Goal: Task Accomplishment & Management: Complete application form

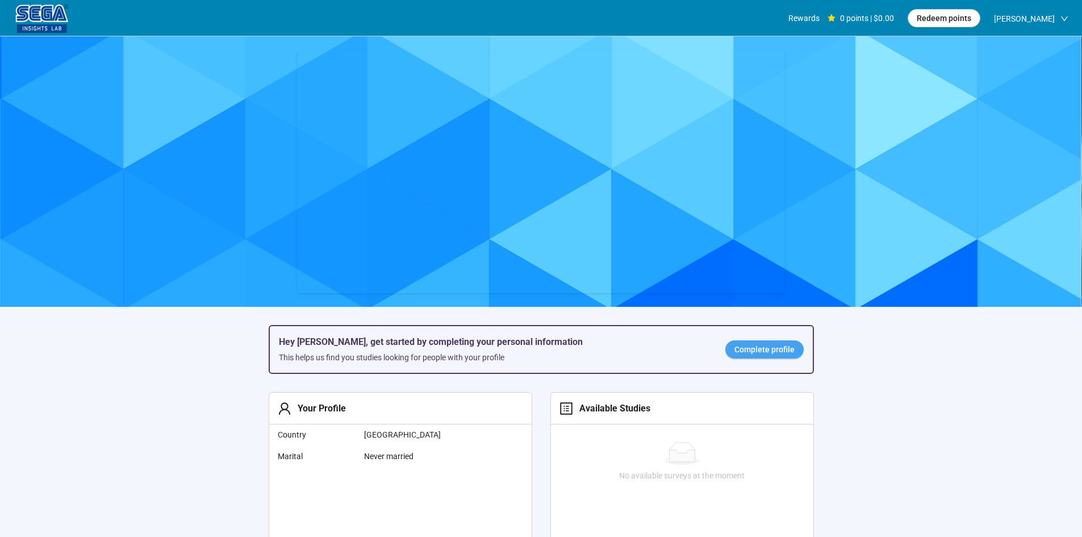
click at [793, 347] on span "Complete profile" at bounding box center [764, 349] width 60 height 12
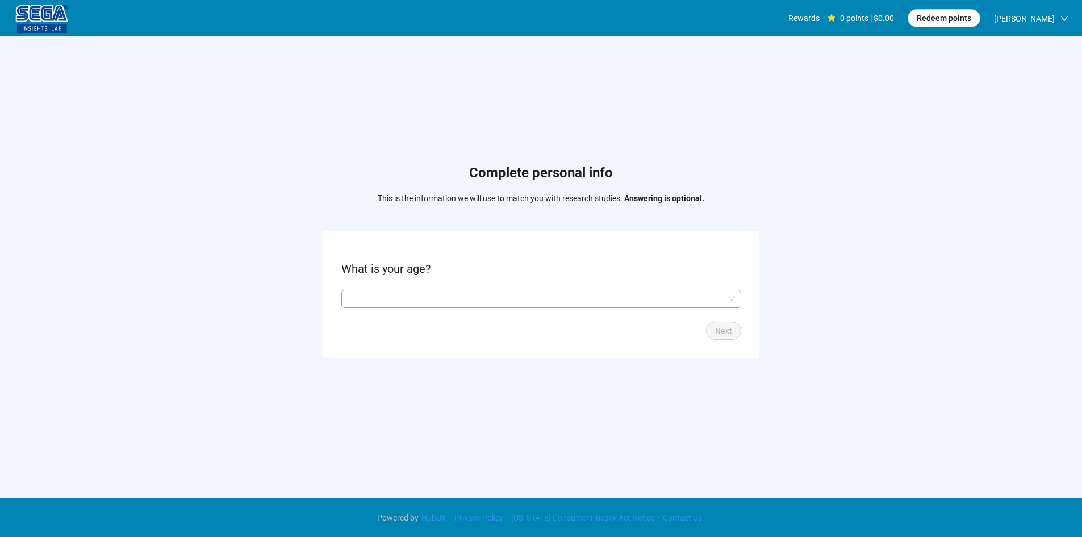
click at [410, 302] on input "search" at bounding box center [541, 298] width 386 height 17
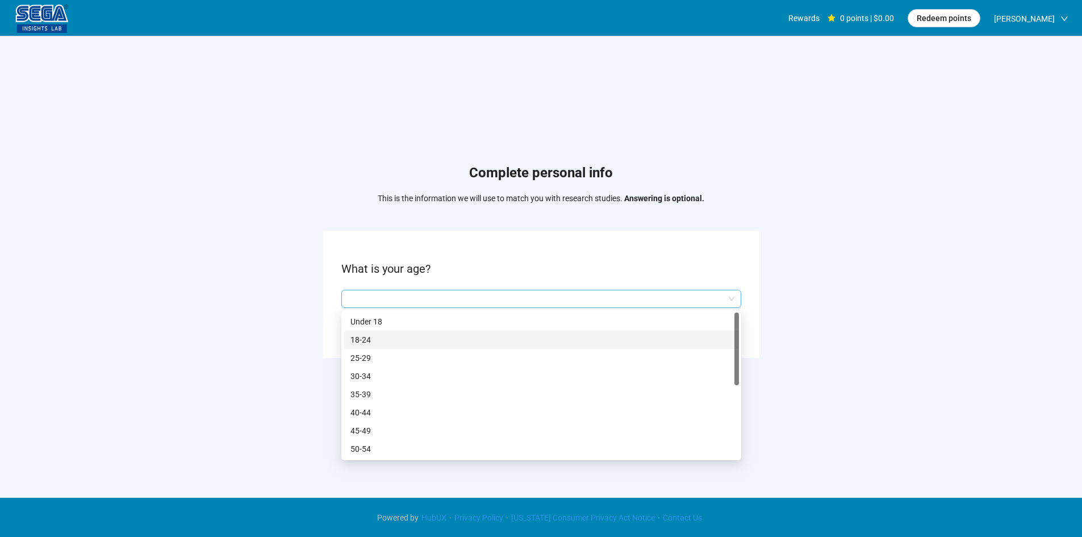
click at [403, 341] on p "18-24" at bounding box center [541, 339] width 382 height 12
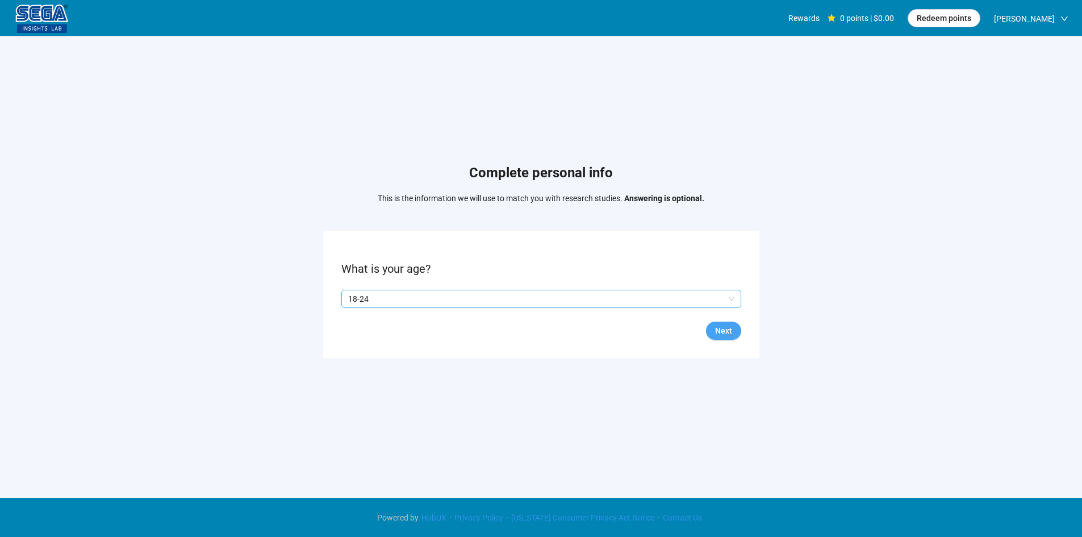
click at [720, 330] on span "Next" at bounding box center [723, 330] width 17 height 12
click at [382, 305] on div "Yes No" at bounding box center [541, 299] width 400 height 18
click at [384, 301] on p "No" at bounding box center [386, 298] width 10 height 12
click at [728, 333] on span "Next" at bounding box center [723, 330] width 17 height 12
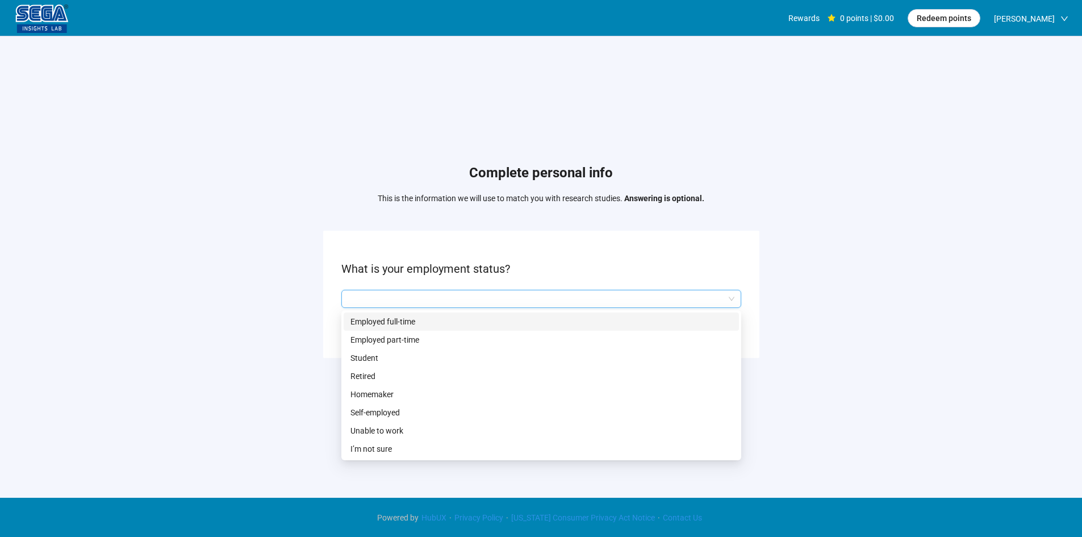
click at [414, 292] on input "search" at bounding box center [541, 298] width 386 height 17
click at [413, 357] on p "Student" at bounding box center [541, 357] width 382 height 12
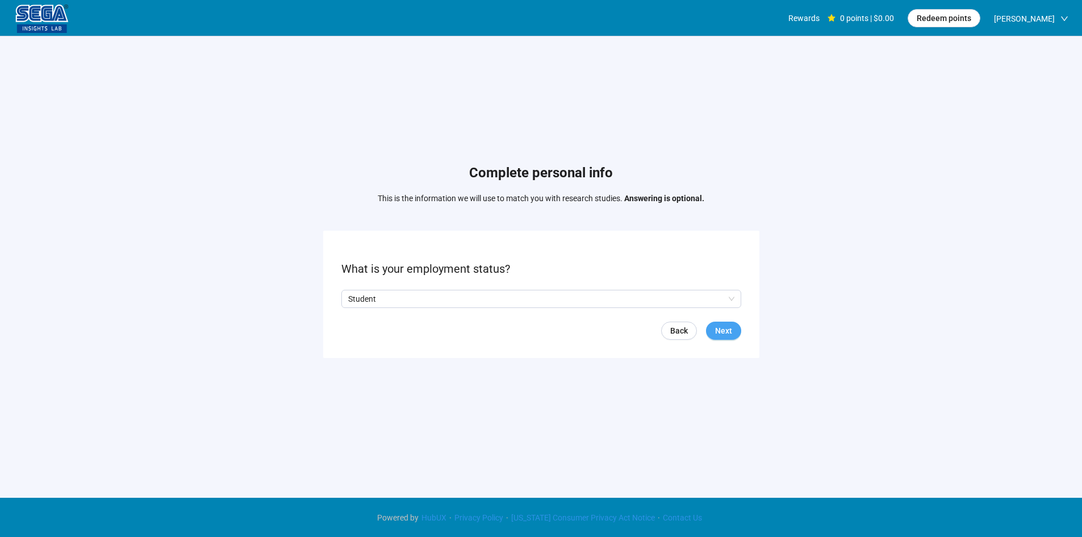
click at [719, 333] on span "Next" at bounding box center [723, 330] width 17 height 12
click at [414, 291] on input "search" at bounding box center [541, 298] width 386 height 17
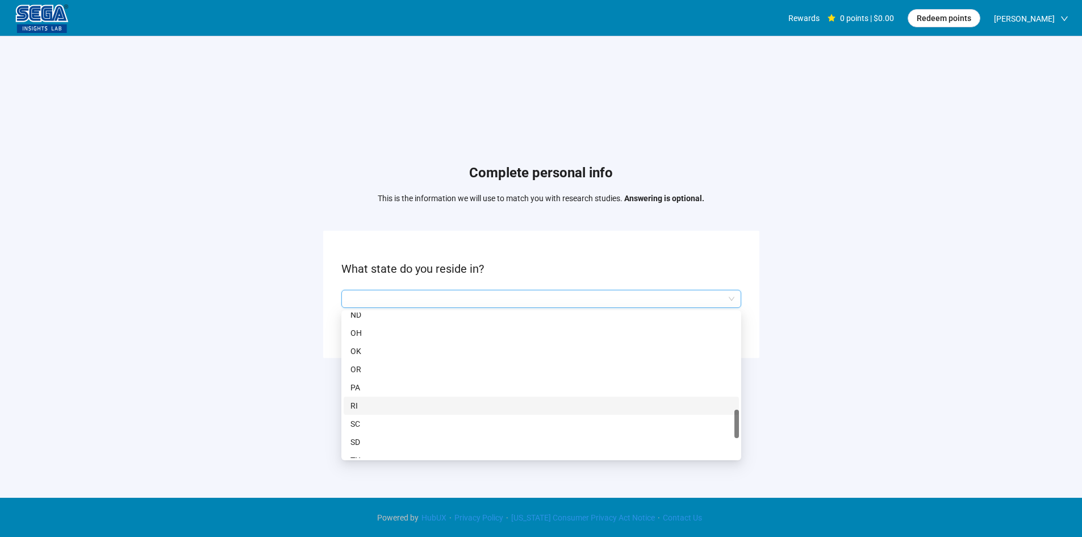
scroll to position [738, 0]
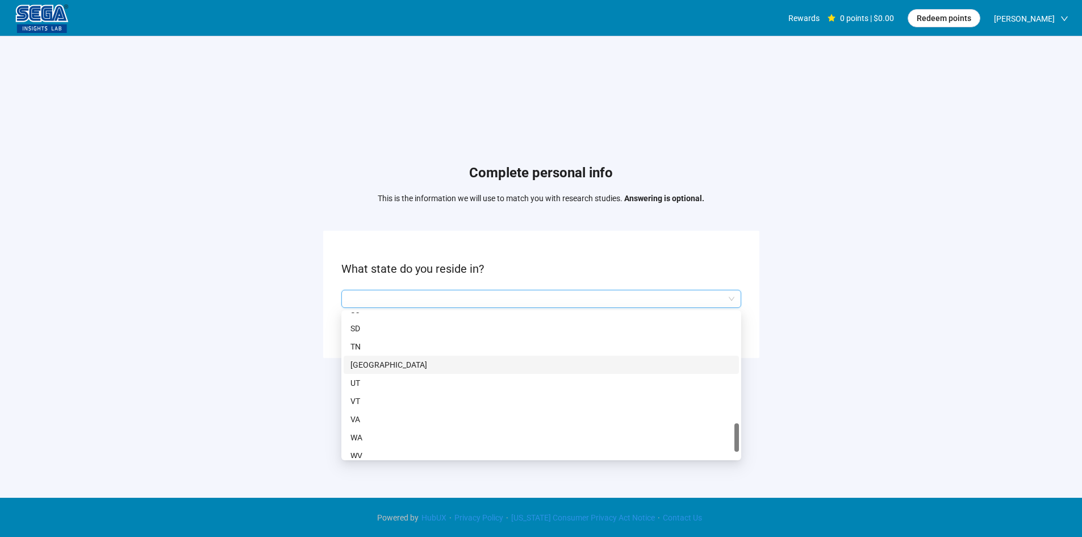
click at [380, 367] on p "[GEOGRAPHIC_DATA]" at bounding box center [541, 364] width 382 height 12
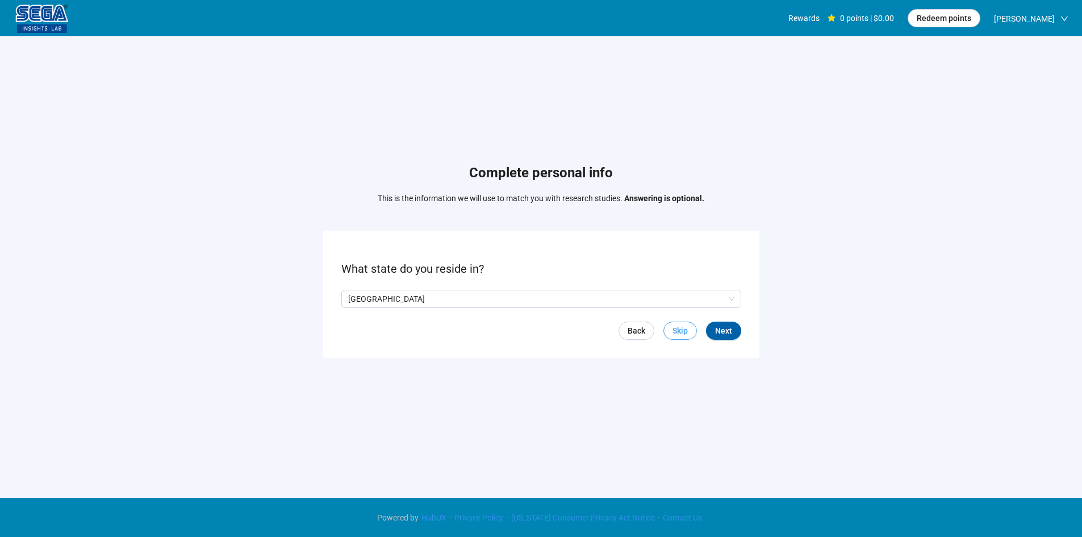
click at [671, 332] on button "Skip" at bounding box center [679, 330] width 33 height 18
click at [391, 301] on input "search" at bounding box center [541, 298] width 386 height 17
click at [263, 305] on div "Complete personal info This is the information we will use to match you with re…" at bounding box center [541, 263] width 1082 height 454
click at [593, 294] on input "search" at bounding box center [541, 298] width 386 height 17
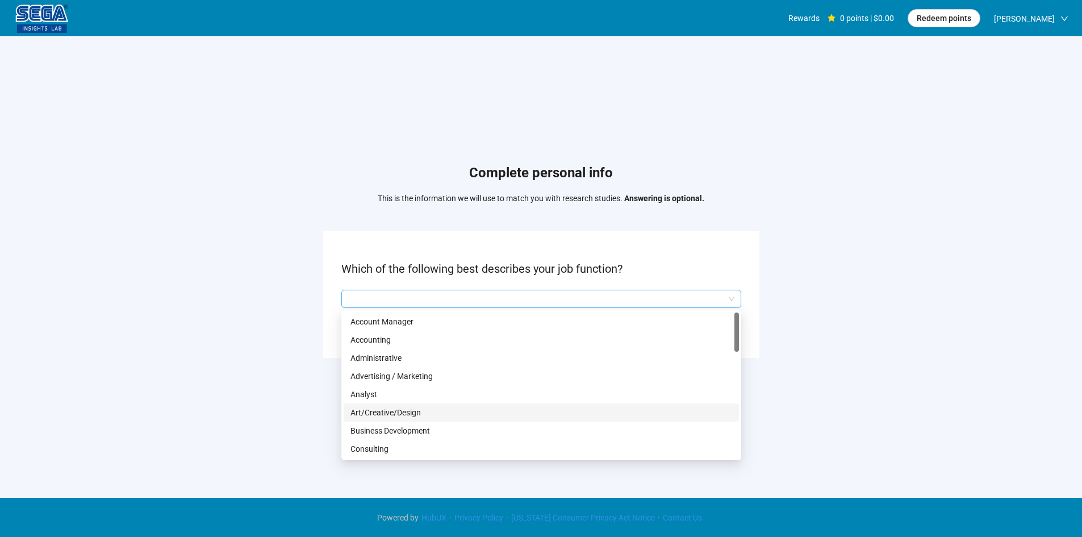
click at [426, 413] on p "Art/Creative/Design" at bounding box center [541, 412] width 382 height 12
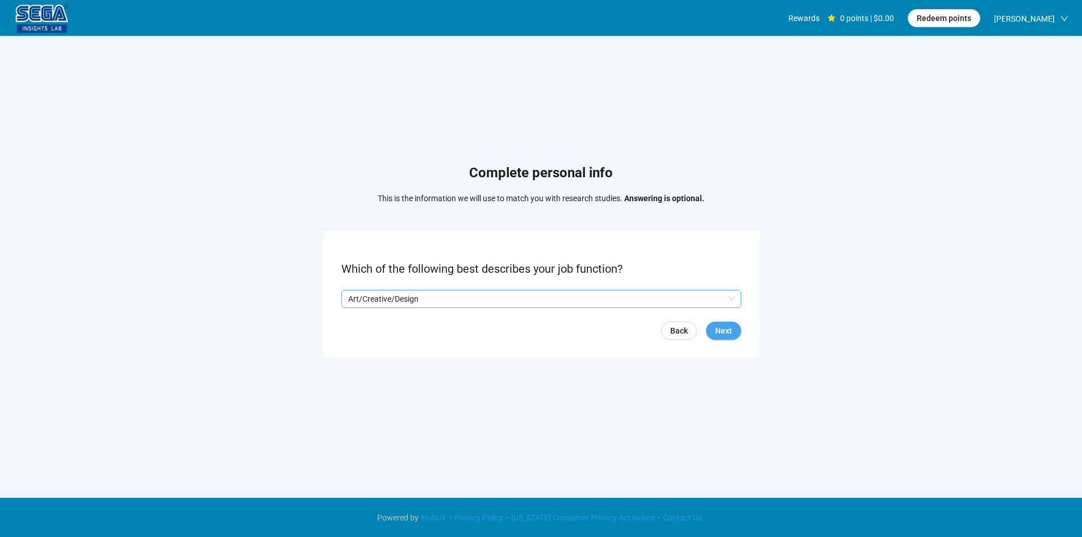
click at [734, 330] on button "Next" at bounding box center [723, 330] width 35 height 18
drag, startPoint x: 283, startPoint y: 272, endPoint x: 284, endPoint y: 257, distance: 15.4
click at [284, 267] on div "Complete personal info This is the information we will use to match you with re…" at bounding box center [541, 263] width 1082 height 454
click at [279, 244] on div "Complete personal info This is the information we will use to match you with re…" at bounding box center [541, 263] width 1082 height 454
drag, startPoint x: 279, startPoint y: 263, endPoint x: 554, endPoint y: 319, distance: 280.8
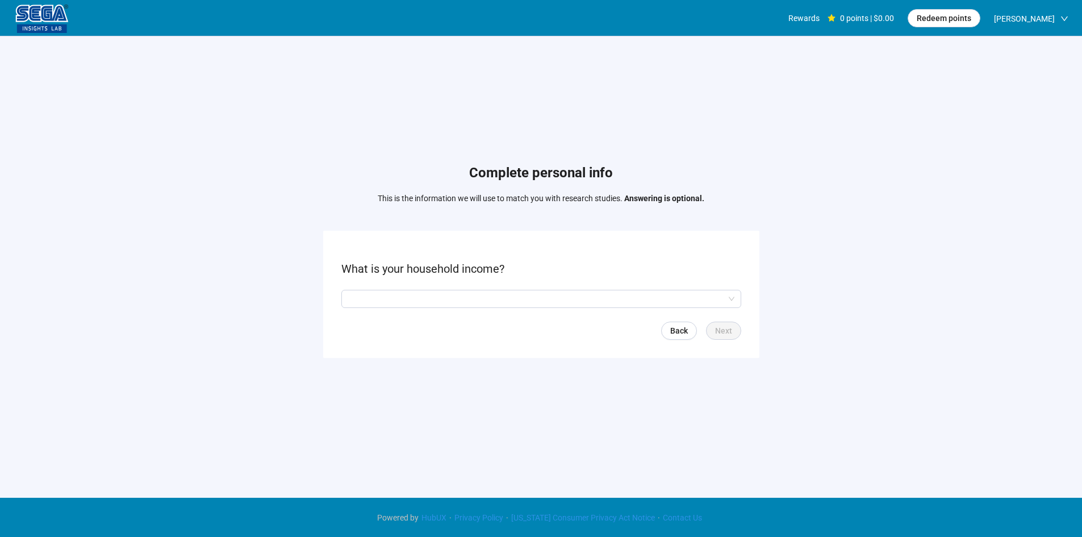
click at [279, 264] on div "Complete personal info This is the information we will use to match you with re…" at bounding box center [541, 263] width 1082 height 454
click at [683, 299] on input "search" at bounding box center [541, 298] width 386 height 17
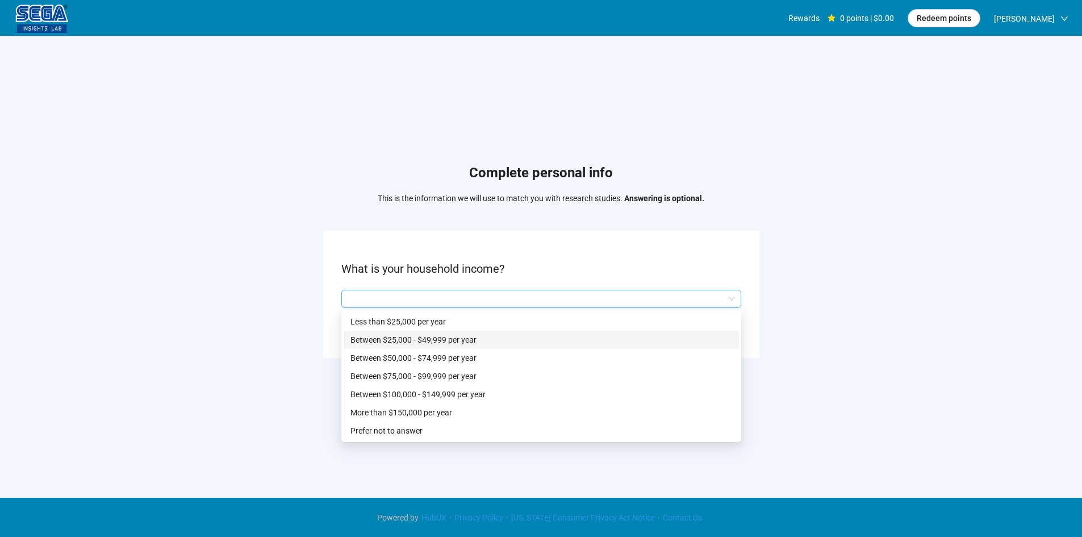
click at [458, 338] on p "Between $25,000 - $49,999 per year" at bounding box center [541, 339] width 382 height 12
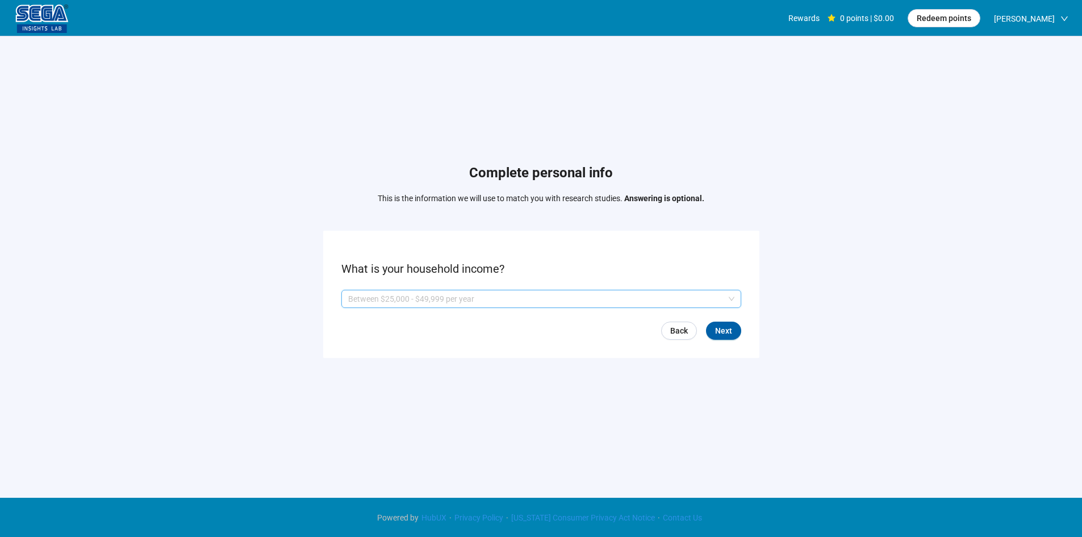
click at [465, 298] on p "Between $25,000 - $49,999 per year" at bounding box center [536, 298] width 376 height 17
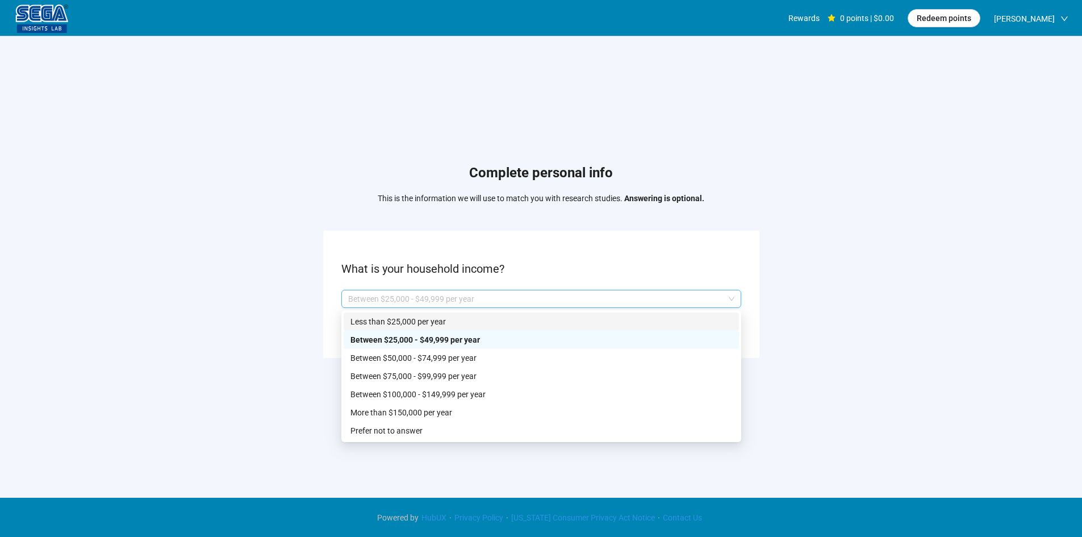
click at [447, 315] on p "Less than $25,000 per year" at bounding box center [541, 321] width 382 height 12
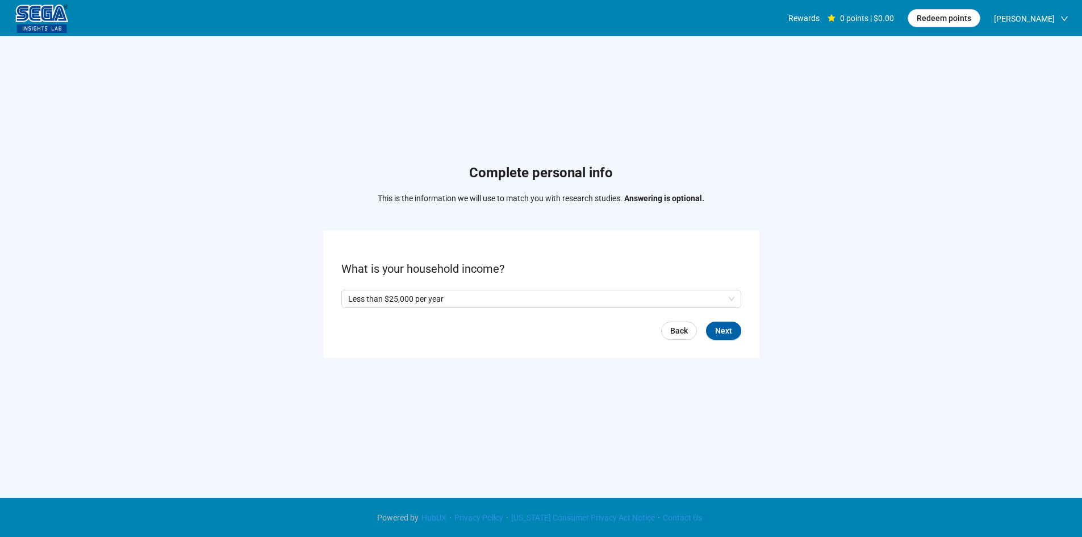
click at [444, 352] on form "What is your household income? Less than $25,000 per year Q2hhcmFjdGVyaXN0aWNBb…" at bounding box center [541, 294] width 436 height 127
click at [705, 329] on div "Back Next" at bounding box center [541, 330] width 400 height 18
click at [723, 331] on span "Next" at bounding box center [723, 330] width 17 height 12
click at [353, 300] on p "Yes" at bounding box center [359, 298] width 12 height 12
click at [730, 328] on span "Next" at bounding box center [723, 330] width 17 height 12
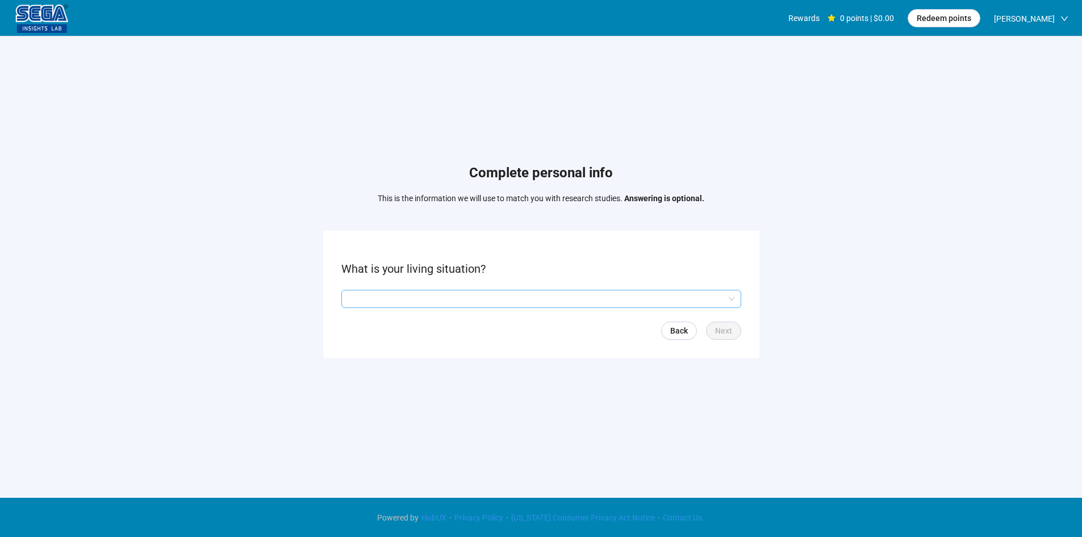
click at [399, 296] on input "search" at bounding box center [541, 298] width 386 height 17
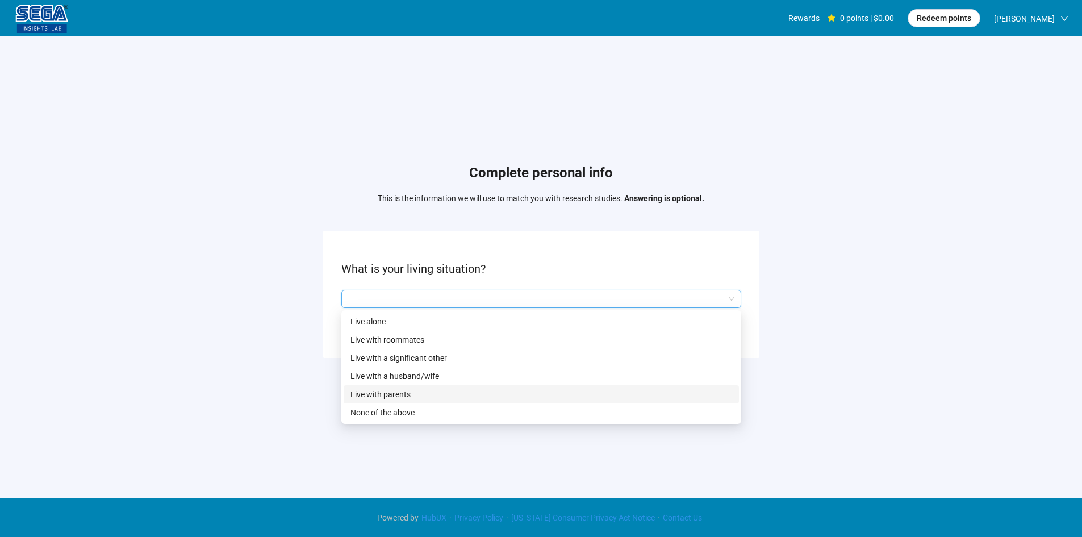
click at [428, 395] on p "Live with parents" at bounding box center [541, 394] width 382 height 12
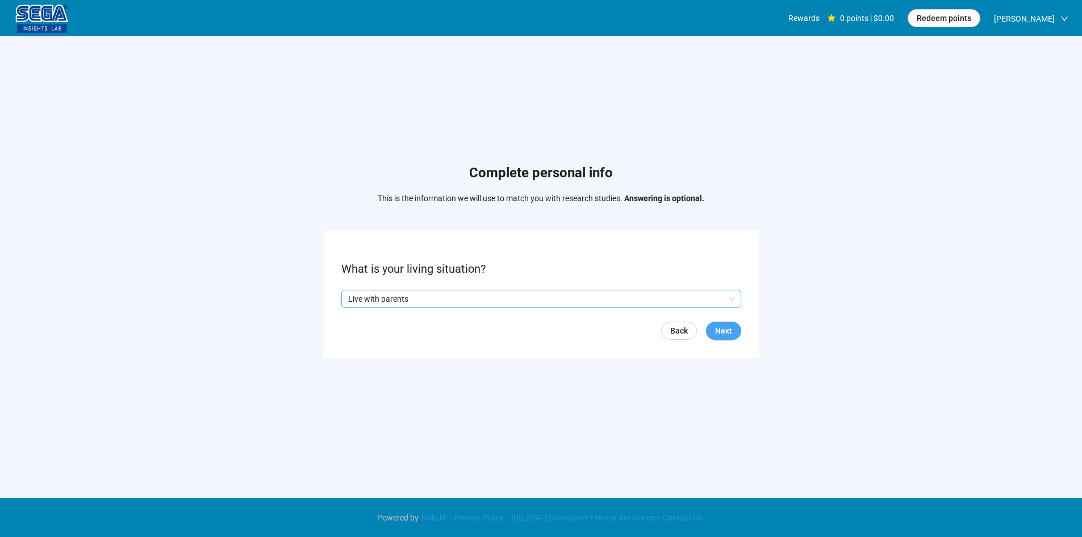
click at [725, 332] on span "Next" at bounding box center [723, 330] width 17 height 12
click at [439, 287] on form "What is your highest form of education? Back Next" at bounding box center [541, 294] width 436 height 127
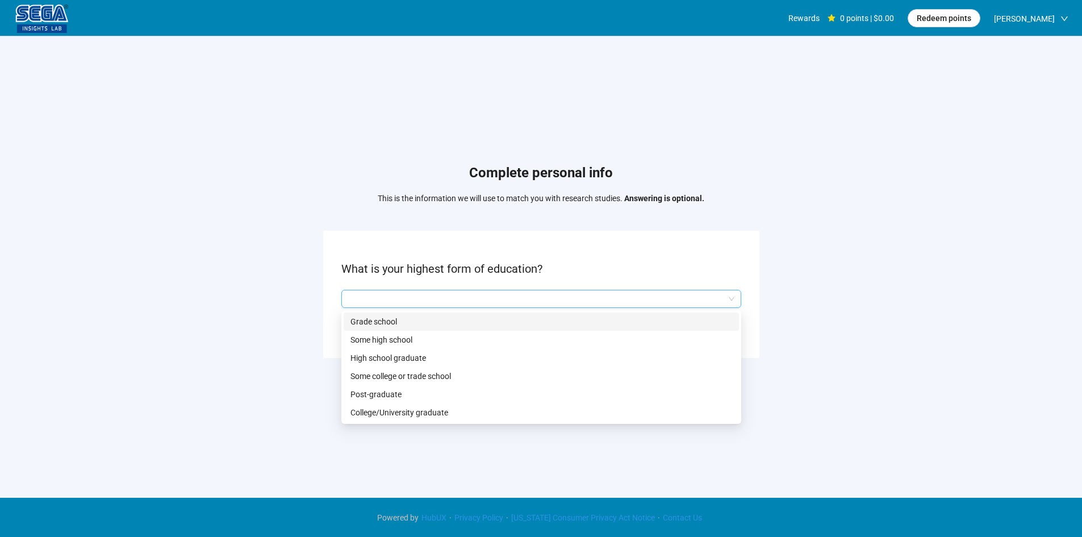
click at [439, 295] on input "search" at bounding box center [541, 298] width 386 height 17
click at [449, 374] on p "Some college or trade school" at bounding box center [541, 376] width 382 height 12
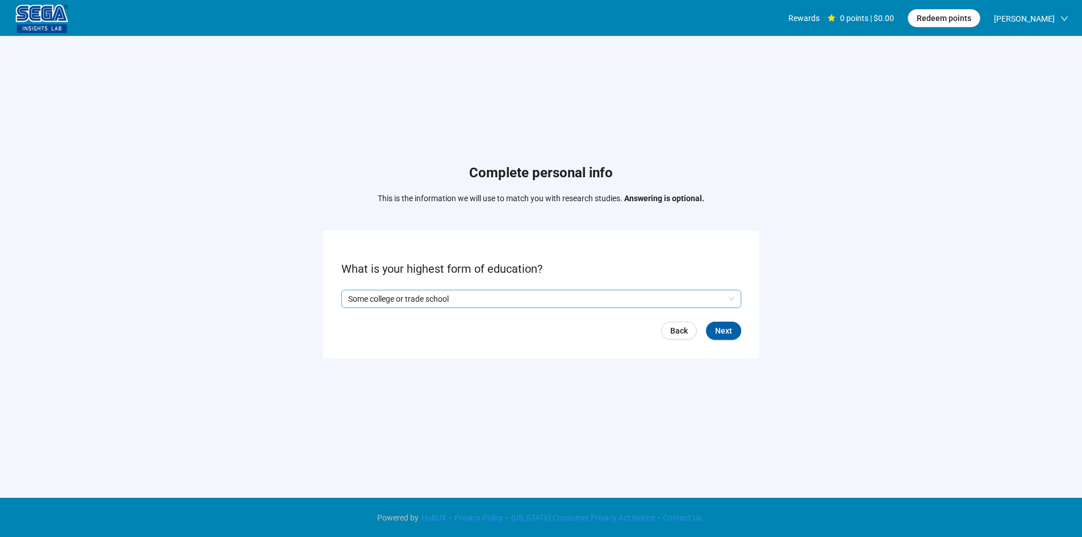
click at [634, 292] on p "Some college or trade school" at bounding box center [536, 298] width 376 height 17
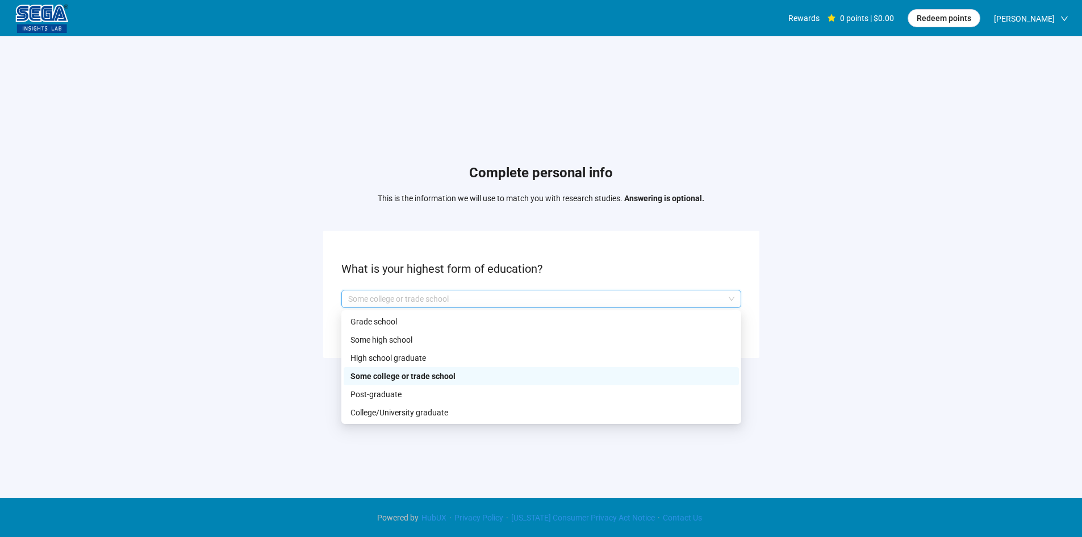
click at [824, 377] on div "Complete personal info This is the information we will use to match you with re…" at bounding box center [541, 263] width 1082 height 454
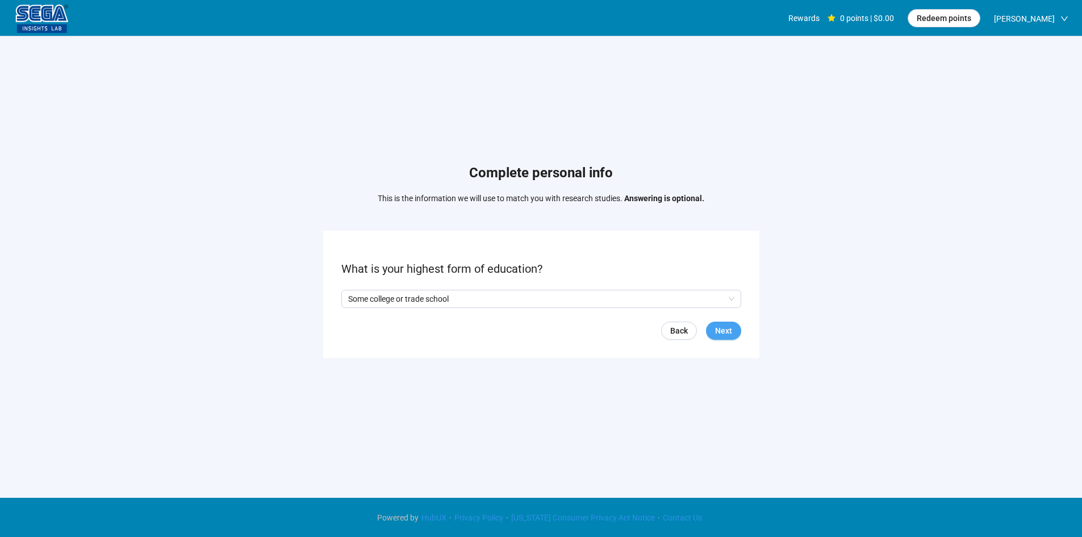
click at [736, 332] on button "Next" at bounding box center [723, 330] width 35 height 18
click at [405, 300] on input "search" at bounding box center [541, 298] width 386 height 17
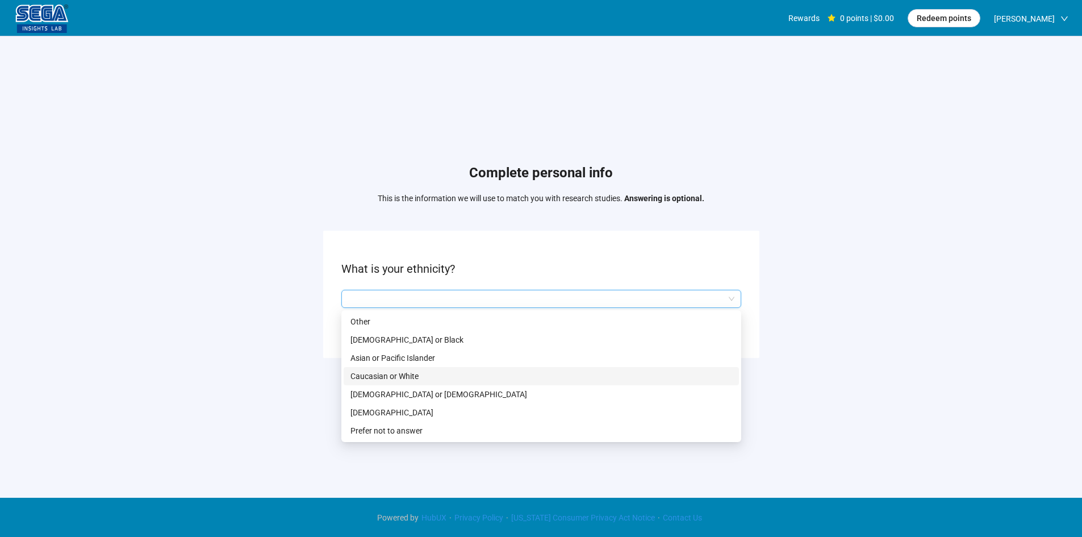
click at [403, 379] on p "Caucasian or White" at bounding box center [541, 376] width 382 height 12
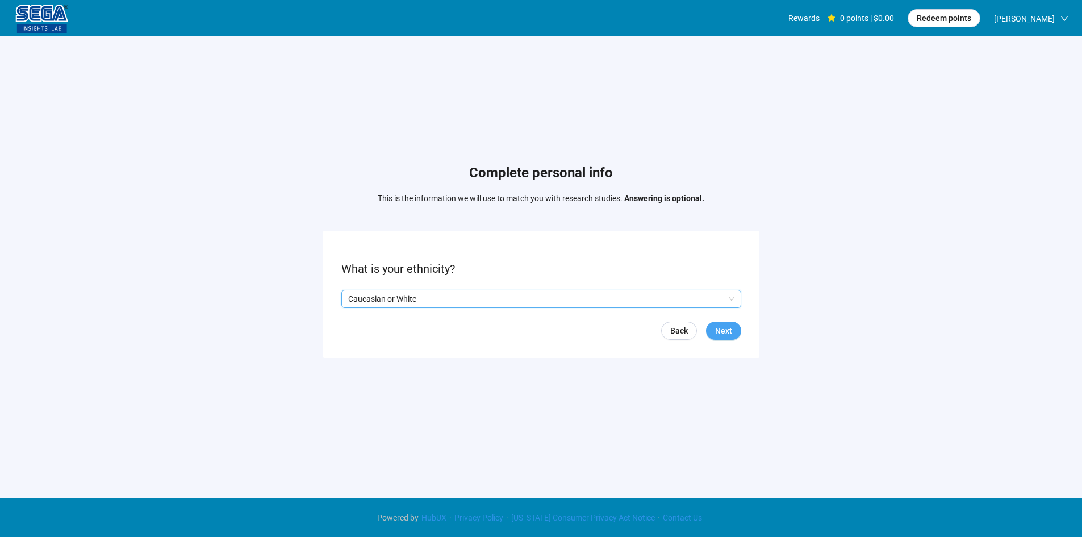
click at [723, 339] on form "What is your ethnicity? Q2hhcmFjdGVyaXN0aWNBbnN3ZXJOb2RlOmQ0ZGJjNzBiLTI4MjctNDg…" at bounding box center [541, 294] width 436 height 127
click at [728, 328] on span "Next" at bounding box center [723, 330] width 17 height 12
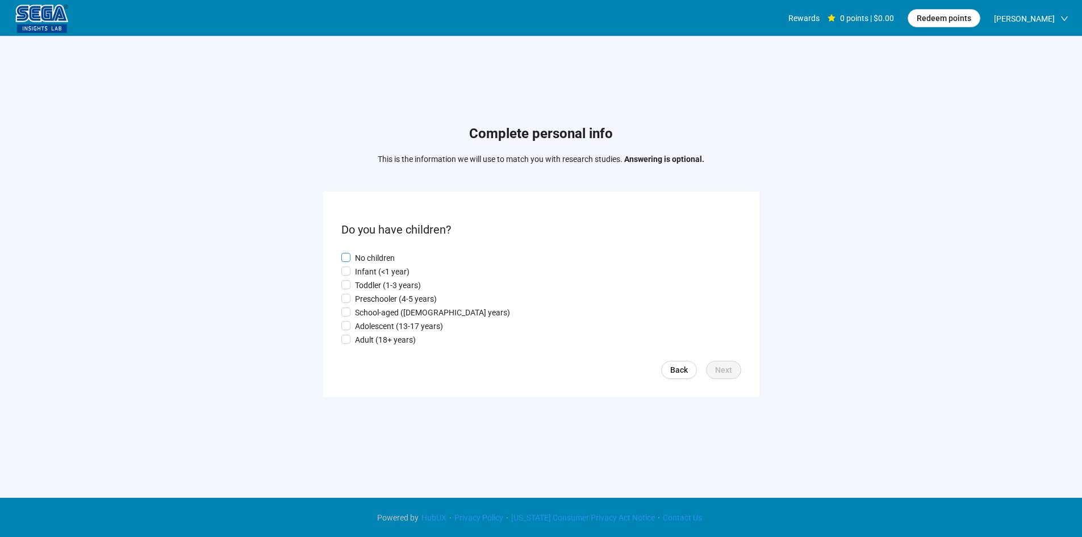
click at [373, 254] on p "No children" at bounding box center [375, 258] width 40 height 12
click at [727, 372] on span "Next" at bounding box center [723, 369] width 17 height 12
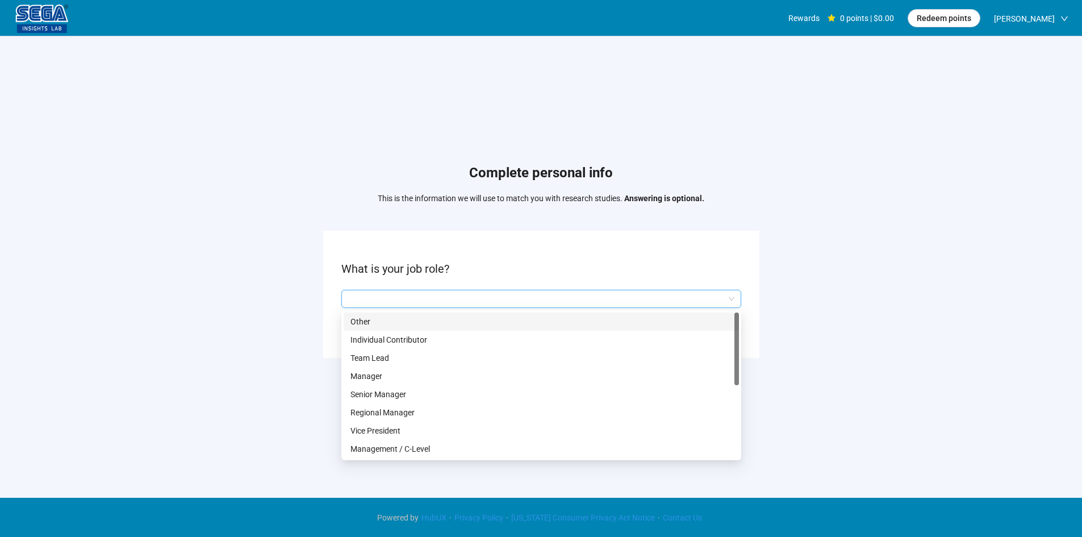
click at [413, 297] on input "search" at bounding box center [541, 298] width 386 height 17
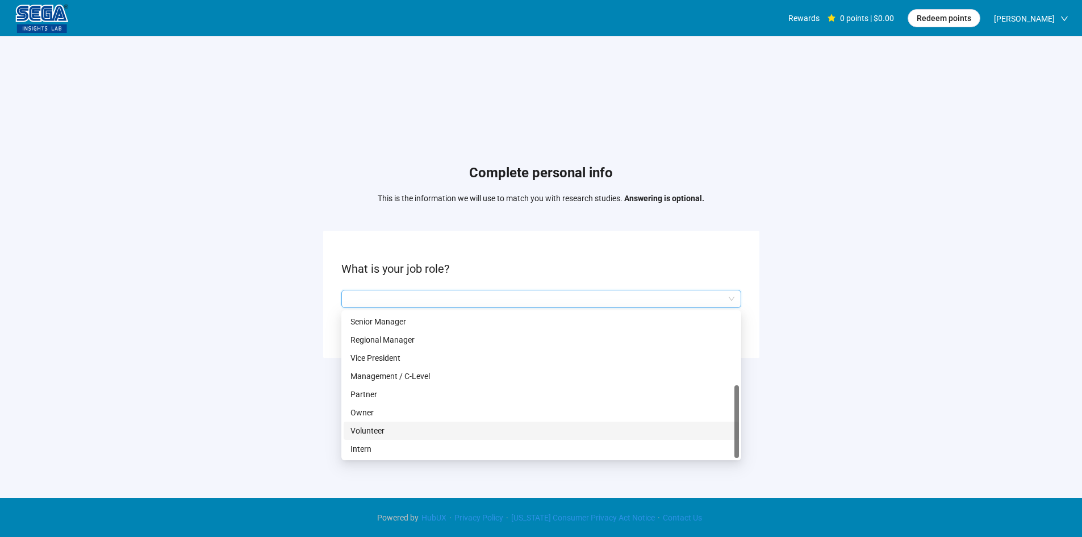
scroll to position [1, 0]
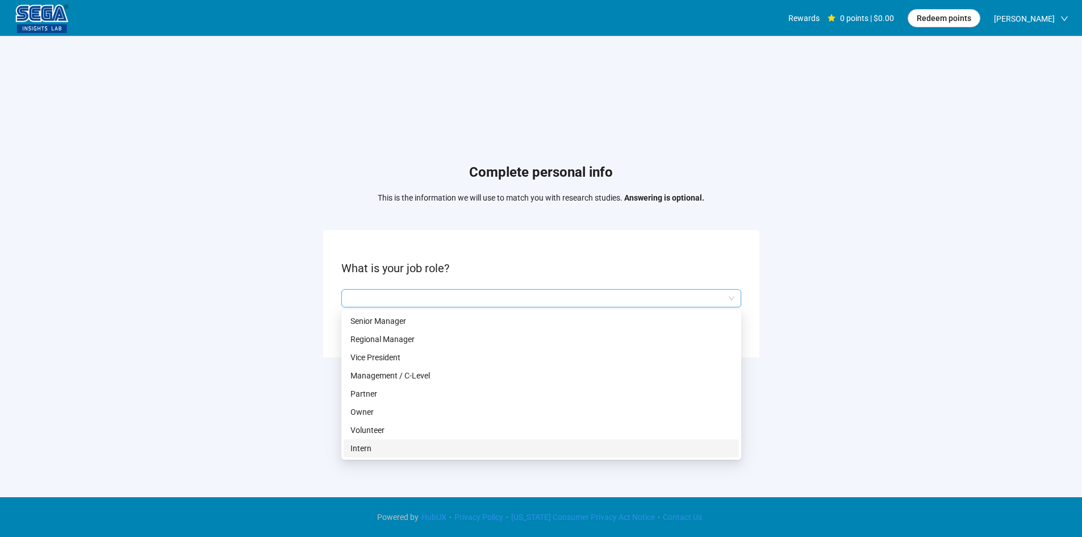
click at [395, 446] on p "Intern" at bounding box center [541, 448] width 382 height 12
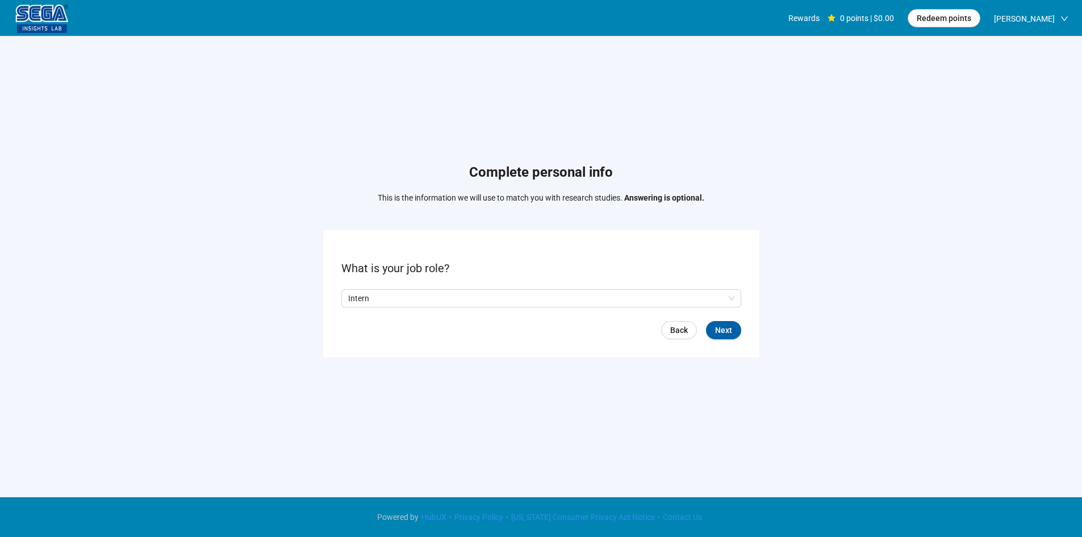
drag, startPoint x: 464, startPoint y: 408, endPoint x: 432, endPoint y: 309, distance: 104.3
click at [464, 407] on div "Complete personal info This is the information we will use to match you with re…" at bounding box center [541, 263] width 1082 height 454
click at [430, 298] on p "Intern" at bounding box center [536, 298] width 376 height 17
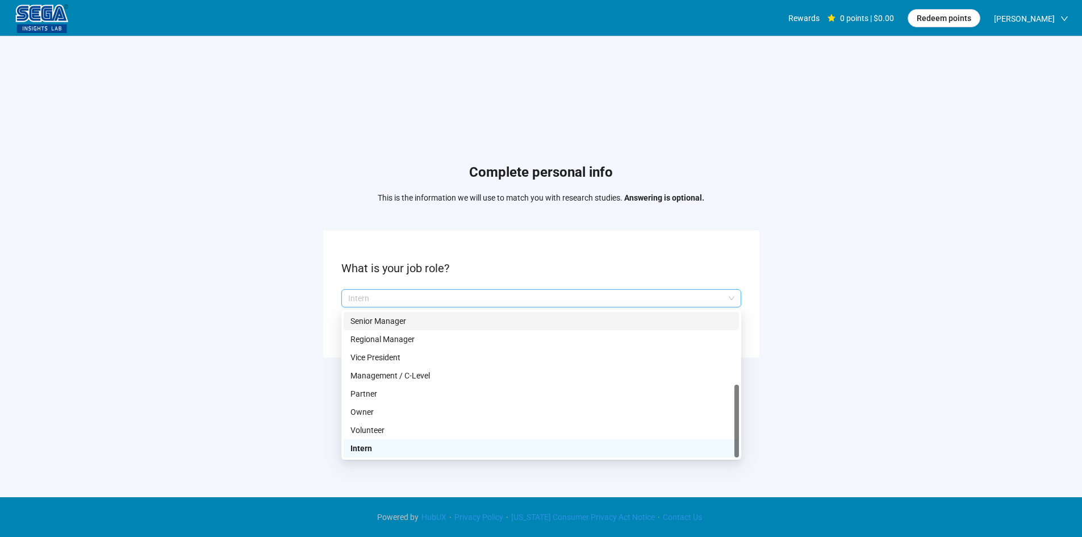
scroll to position [0, 0]
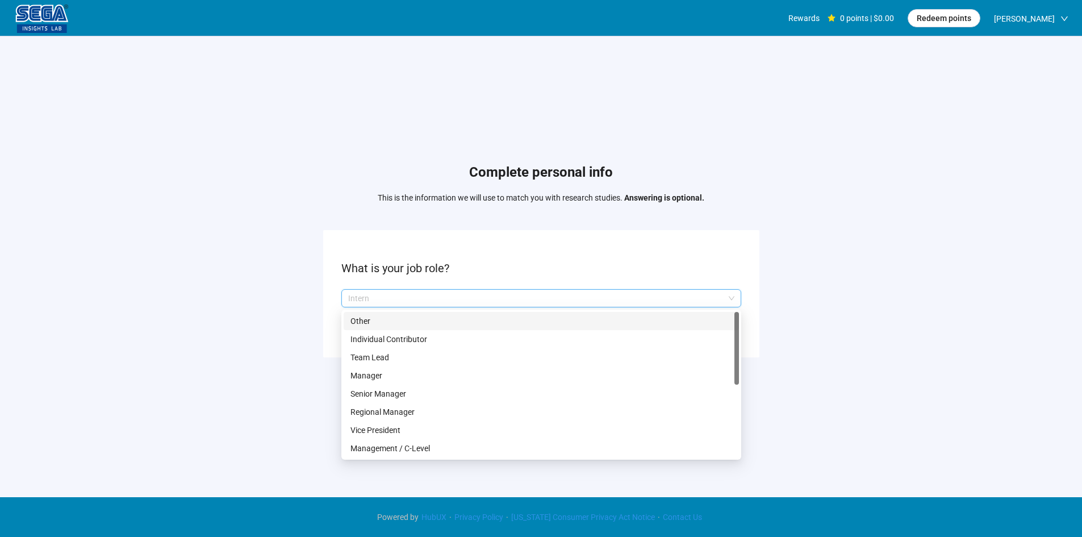
click at [404, 323] on p "Other" at bounding box center [541, 321] width 382 height 12
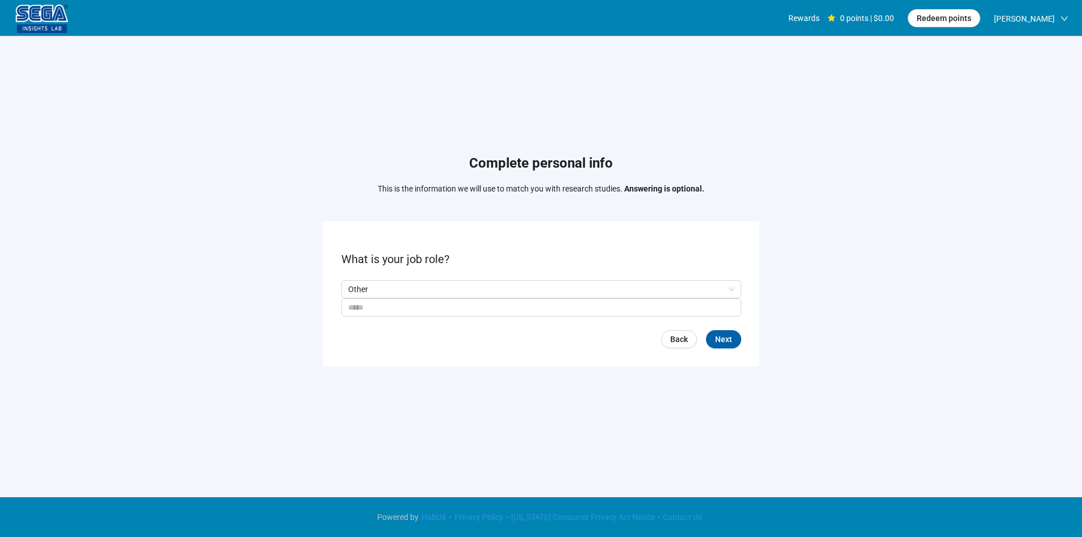
drag, startPoint x: 723, startPoint y: 342, endPoint x: 559, endPoint y: 374, distance: 167.8
click at [557, 375] on div "Complete personal info This is the information we will use to match you with re…" at bounding box center [541, 263] width 1082 height 454
click at [648, 312] on input "text" at bounding box center [541, 307] width 400 height 18
drag, startPoint x: 576, startPoint y: 392, endPoint x: 719, endPoint y: 337, distance: 153.3
click at [581, 389] on div "Complete personal info This is the information we will use to match you with re…" at bounding box center [541, 263] width 1082 height 454
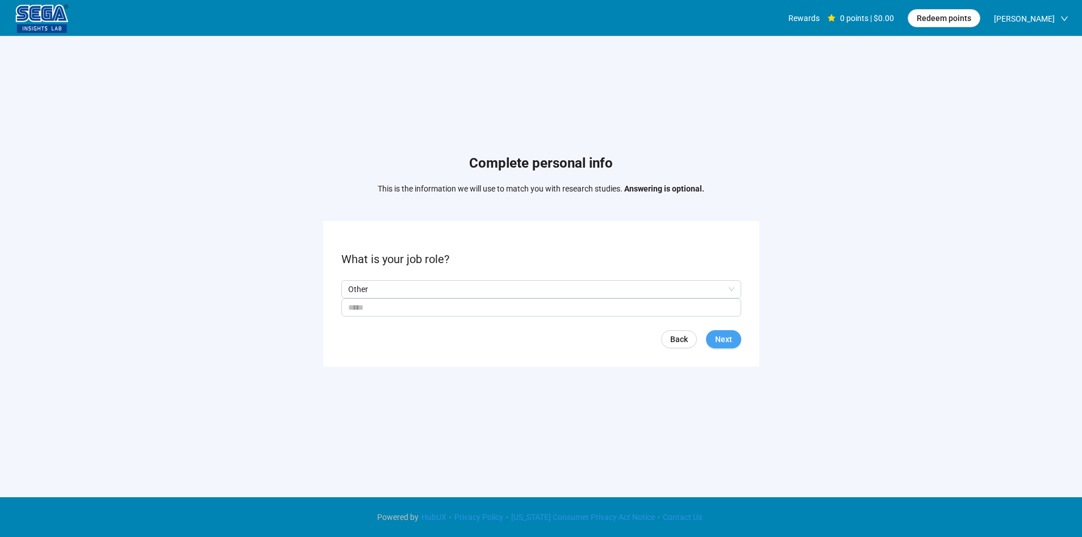
click at [721, 333] on span "Next" at bounding box center [723, 339] width 17 height 12
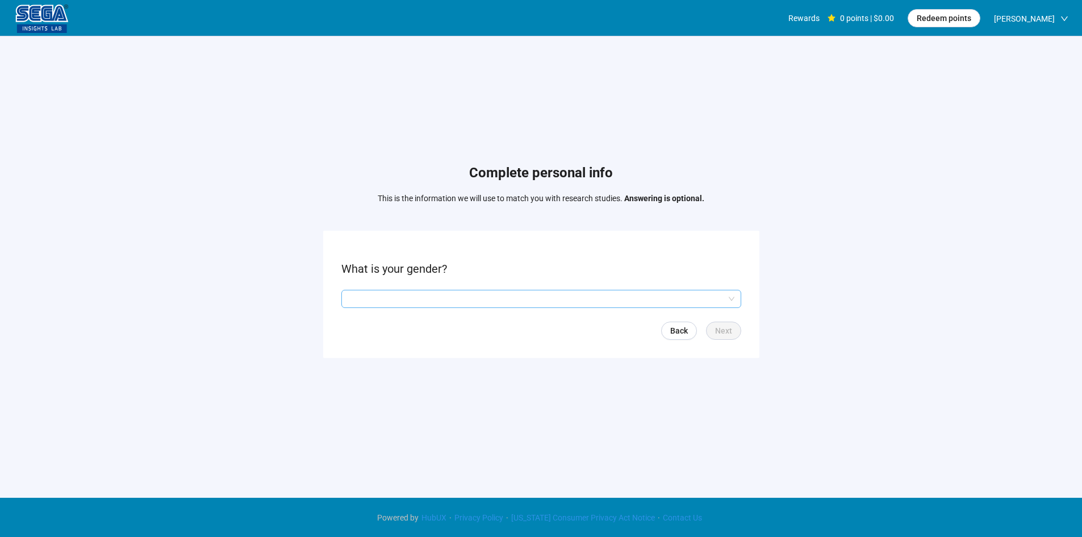
click at [447, 307] on input "search" at bounding box center [541, 298] width 386 height 17
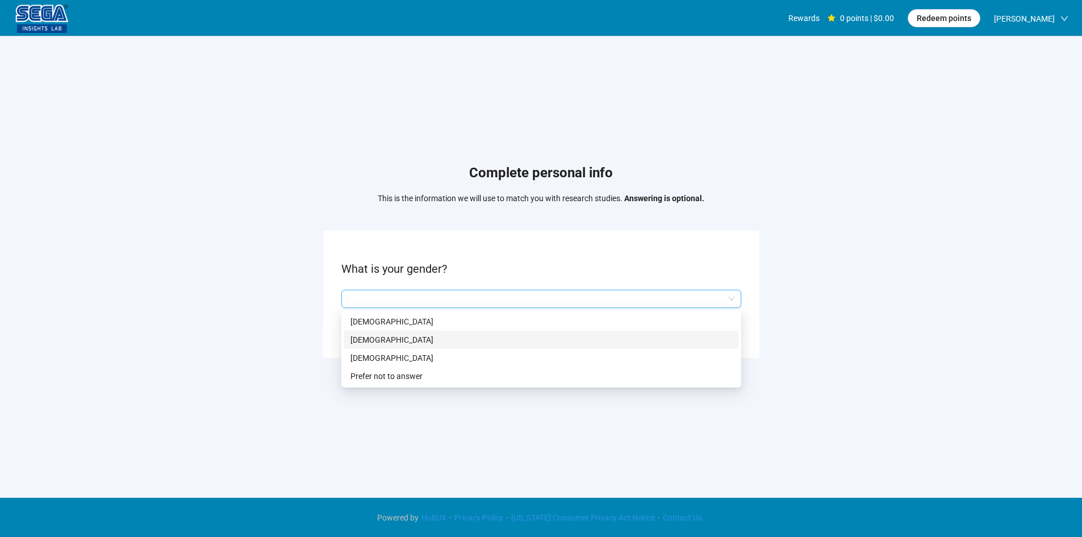
click at [417, 342] on p "[DEMOGRAPHIC_DATA]" at bounding box center [541, 339] width 382 height 12
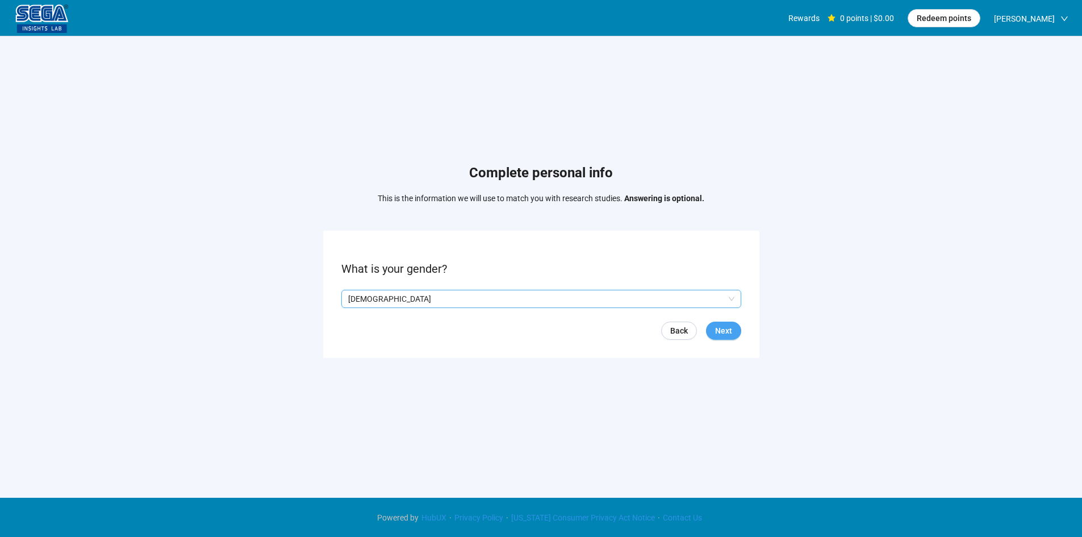
click at [712, 335] on button "Next" at bounding box center [723, 330] width 35 height 18
click at [371, 304] on input at bounding box center [367, 298] width 50 height 17
type input "**"
drag, startPoint x: 579, startPoint y: 366, endPoint x: 732, endPoint y: 342, distance: 155.7
click at [592, 366] on div "Complete personal info This is the information we will use to match you with re…" at bounding box center [541, 263] width 1082 height 454
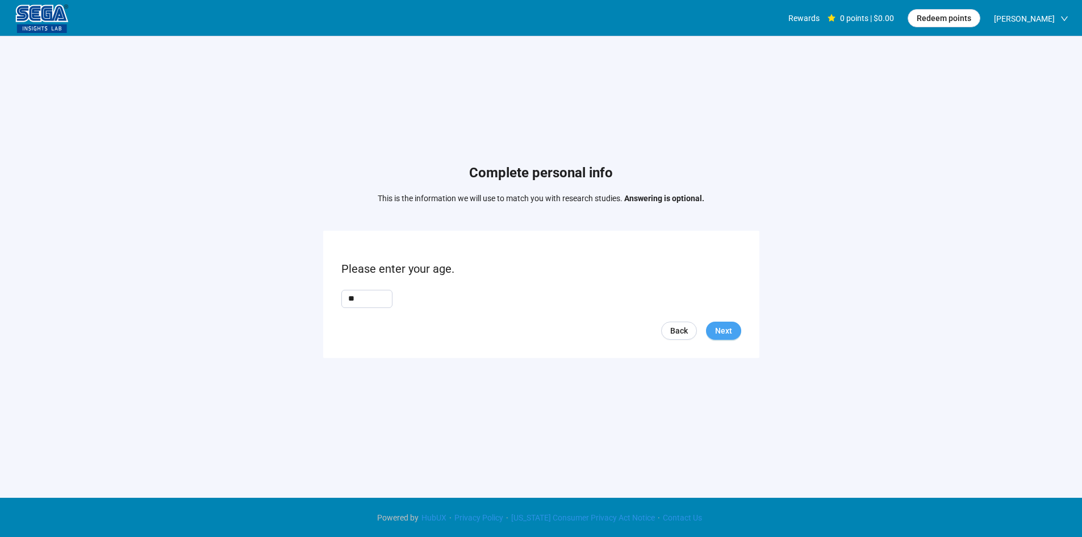
click at [726, 331] on span "Next" at bounding box center [723, 330] width 17 height 12
click at [435, 295] on input "search" at bounding box center [541, 298] width 386 height 17
click at [264, 301] on div "Complete personal info This is the information we will use to match you with re…" at bounding box center [541, 263] width 1082 height 454
click at [617, 305] on input "search" at bounding box center [541, 298] width 386 height 17
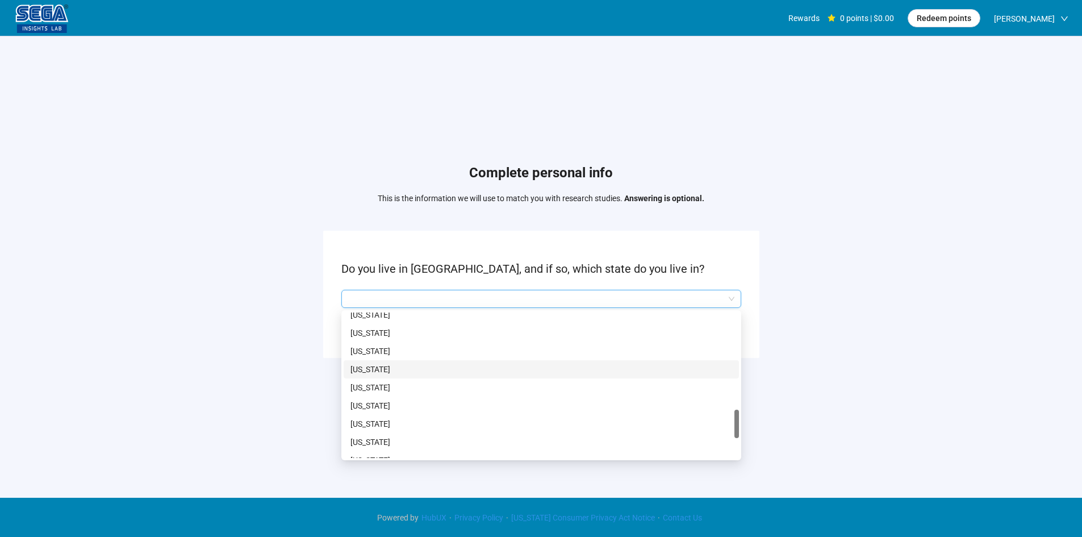
scroll to position [681, 0]
click at [394, 424] on p "[US_STATE]" at bounding box center [541, 421] width 382 height 12
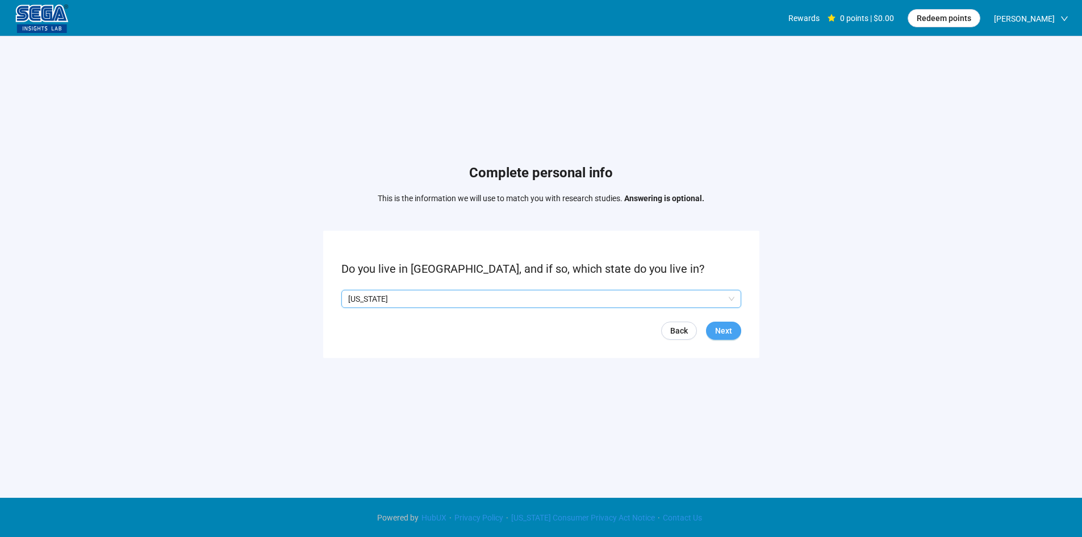
click at [719, 330] on span "Next" at bounding box center [723, 330] width 17 height 12
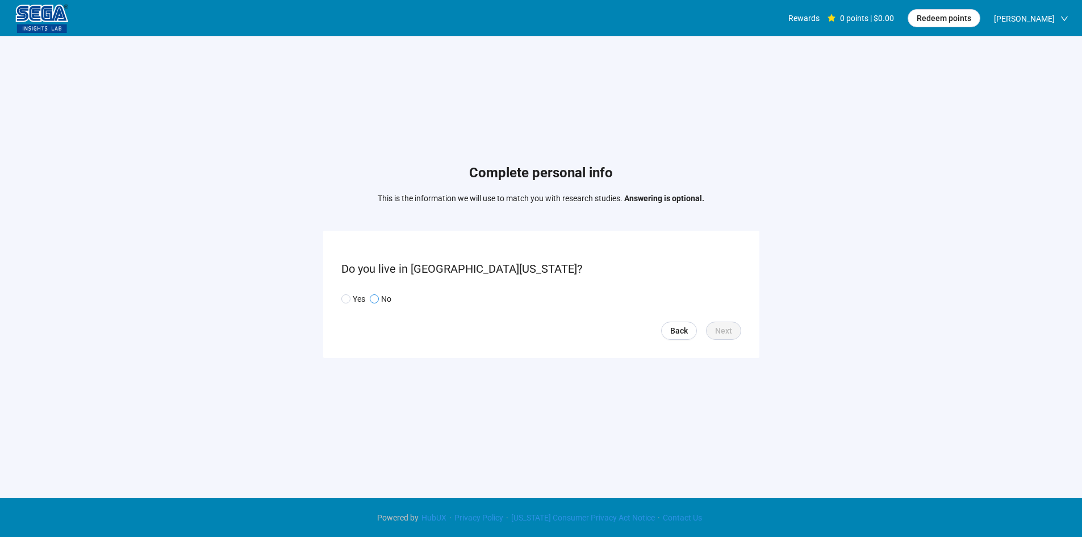
click at [385, 296] on p "No" at bounding box center [386, 298] width 10 height 12
click at [717, 332] on span "Next" at bounding box center [723, 330] width 17 height 12
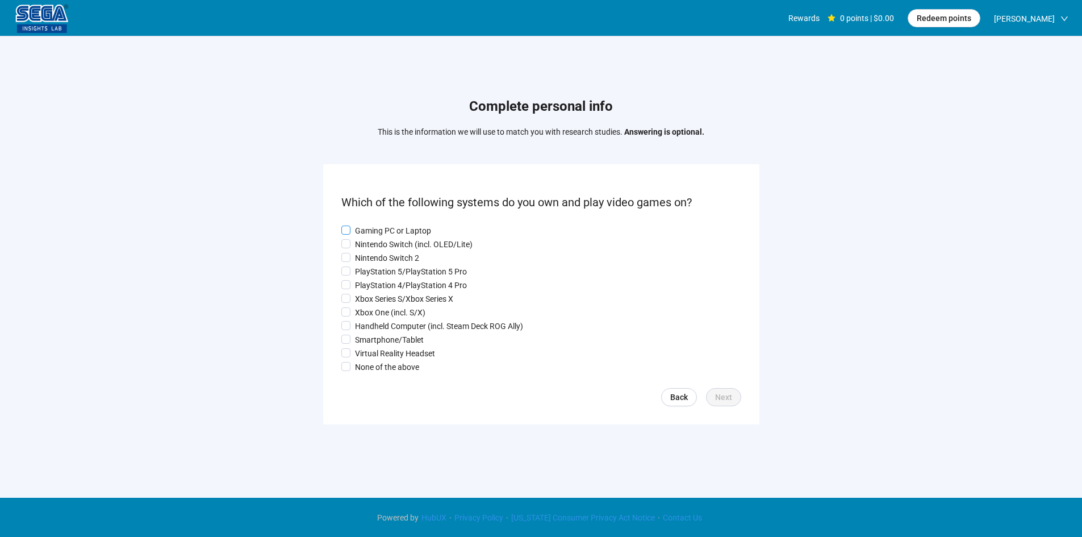
click at [391, 224] on p "Gaming PC or Laptop" at bounding box center [393, 230] width 76 height 12
click at [409, 241] on p "Nintendo Switch (incl. OLED/Lite)" at bounding box center [414, 244] width 118 height 12
click at [423, 288] on p "PlayStation 4/PlayStation 4 Pro" at bounding box center [411, 285] width 112 height 12
click at [214, 354] on div "Complete personal info This is the information we will use to match you with re…" at bounding box center [541, 263] width 1082 height 454
drag, startPoint x: 219, startPoint y: 340, endPoint x: 227, endPoint y: 358, distance: 19.8
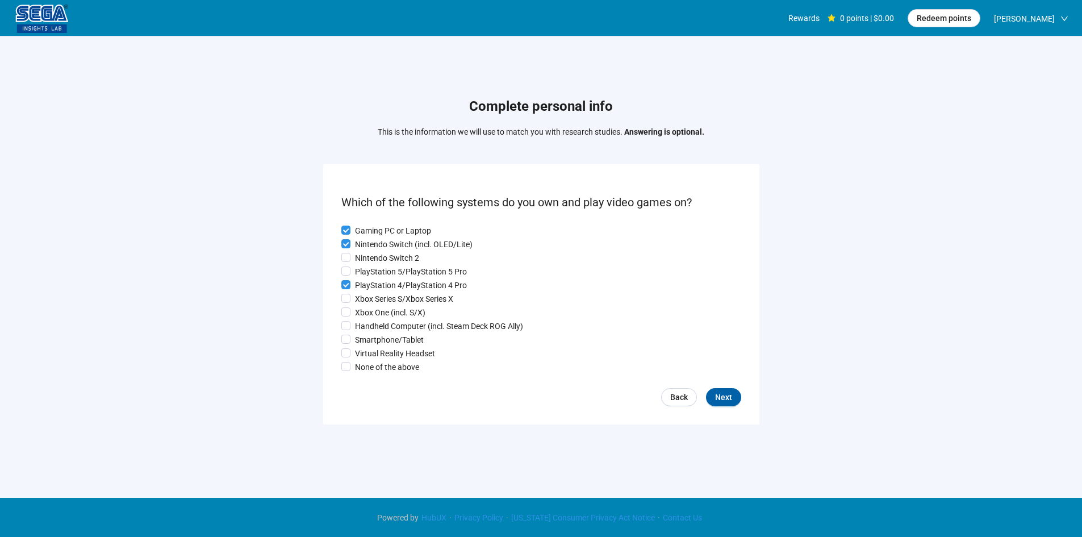
click at [220, 341] on div "Complete personal info This is the information we will use to match you with re…" at bounding box center [541, 263] width 1082 height 454
drag, startPoint x: 227, startPoint y: 358, endPoint x: 366, endPoint y: 350, distance: 139.3
click at [229, 358] on div "Complete personal info This is the information we will use to match you with re…" at bounding box center [541, 263] width 1082 height 454
click at [389, 336] on p "Smartphone/Tablet" at bounding box center [389, 339] width 69 height 12
click at [471, 414] on form "Which of the following systems do you own and play video games on? Gaming PC or…" at bounding box center [541, 293] width 436 height 259
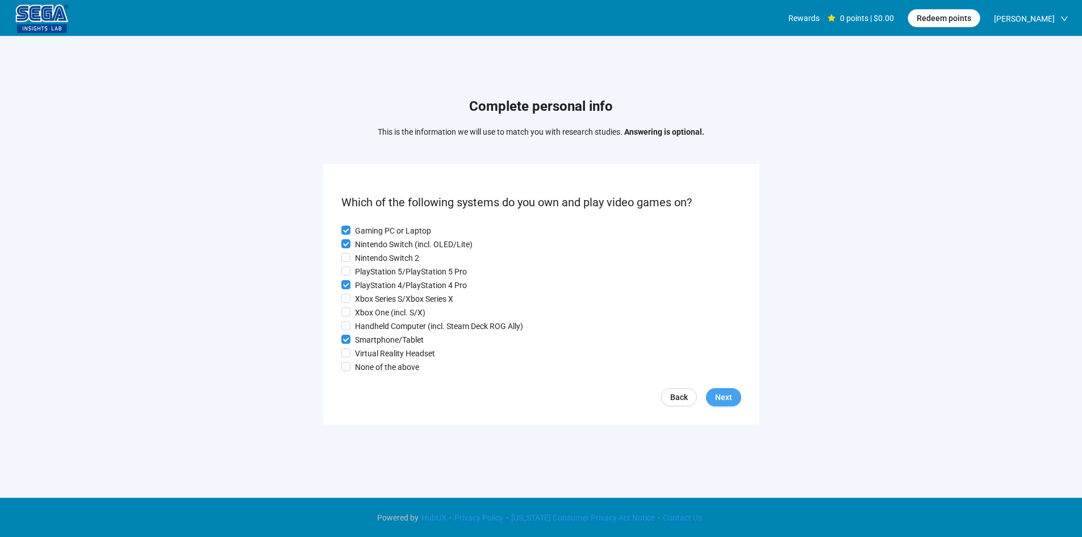
click at [726, 400] on span "Next" at bounding box center [723, 397] width 17 height 12
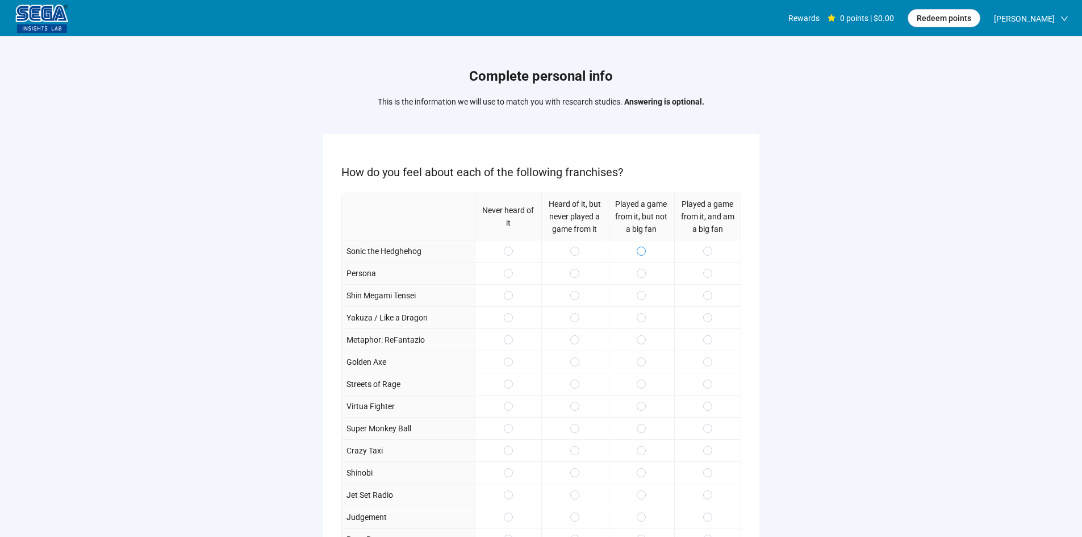
click at [639, 248] on span at bounding box center [640, 250] width 9 height 9
click at [832, 273] on div "Complete personal info This is the information we will use to match you with re…" at bounding box center [541, 336] width 1082 height 600
click at [827, 258] on div "Complete personal info This is the information we will use to match you with re…" at bounding box center [541, 336] width 1082 height 600
click at [820, 278] on div "Complete personal info This is the information we will use to match you with re…" at bounding box center [541, 336] width 1082 height 600
click at [814, 265] on div "Complete personal info This is the information we will use to match you with re…" at bounding box center [541, 336] width 1082 height 600
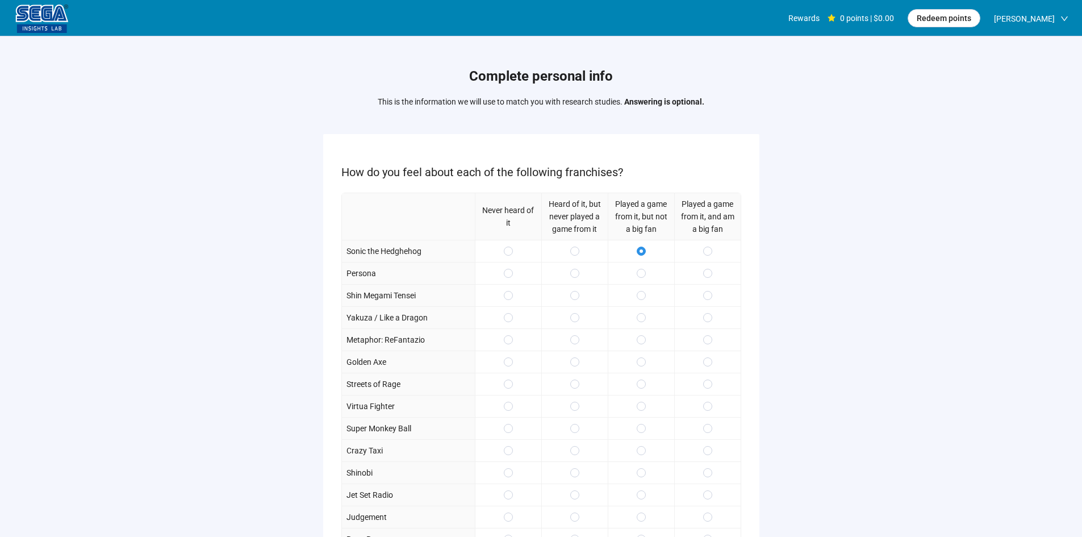
click at [811, 278] on div "Complete personal info This is the information we will use to match you with re…" at bounding box center [541, 336] width 1082 height 600
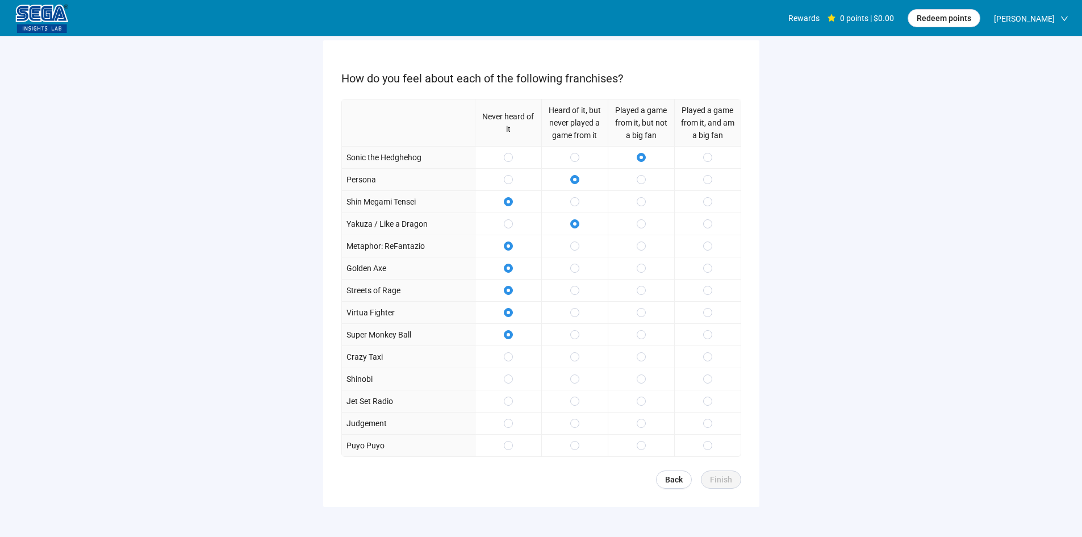
scroll to position [114, 0]
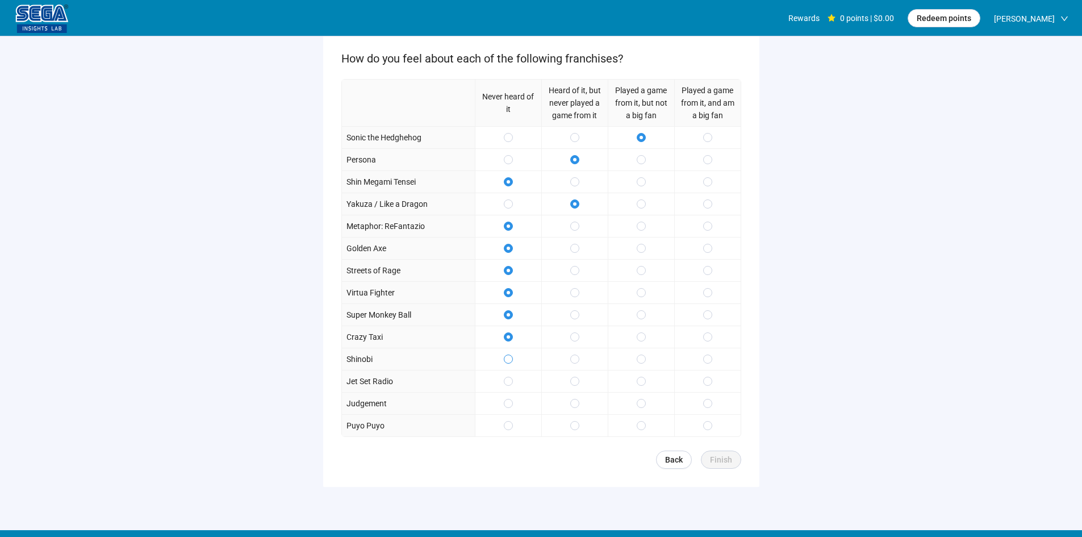
click at [510, 364] on label at bounding box center [508, 359] width 9 height 12
click at [709, 143] on label at bounding box center [707, 137] width 9 height 12
click at [811, 167] on div "Complete personal info This is the information we will use to match you with re…" at bounding box center [541, 223] width 1082 height 600
drag, startPoint x: 812, startPoint y: 240, endPoint x: 809, endPoint y: 222, distance: 17.9
click at [812, 236] on div "Complete personal info This is the information we will use to match you with re…" at bounding box center [541, 223] width 1082 height 600
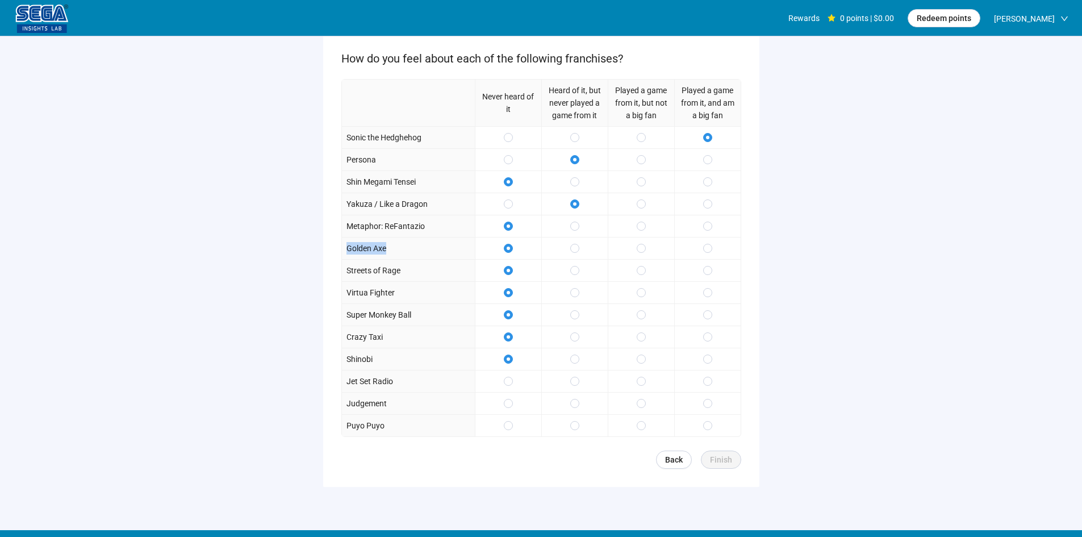
click at [809, 222] on div "Complete personal info This is the information we will use to match you with re…" at bounding box center [541, 223] width 1082 height 600
drag, startPoint x: 792, startPoint y: 252, endPoint x: 791, endPoint y: 237, distance: 14.2
click at [791, 251] on div "Complete personal info This is the information we will use to match you with re…" at bounding box center [541, 223] width 1082 height 600
click at [791, 237] on div "Complete personal info This is the information we will use to match you with re…" at bounding box center [541, 223] width 1082 height 600
click at [790, 248] on div "Complete personal info This is the information we will use to match you with re…" at bounding box center [541, 223] width 1082 height 600
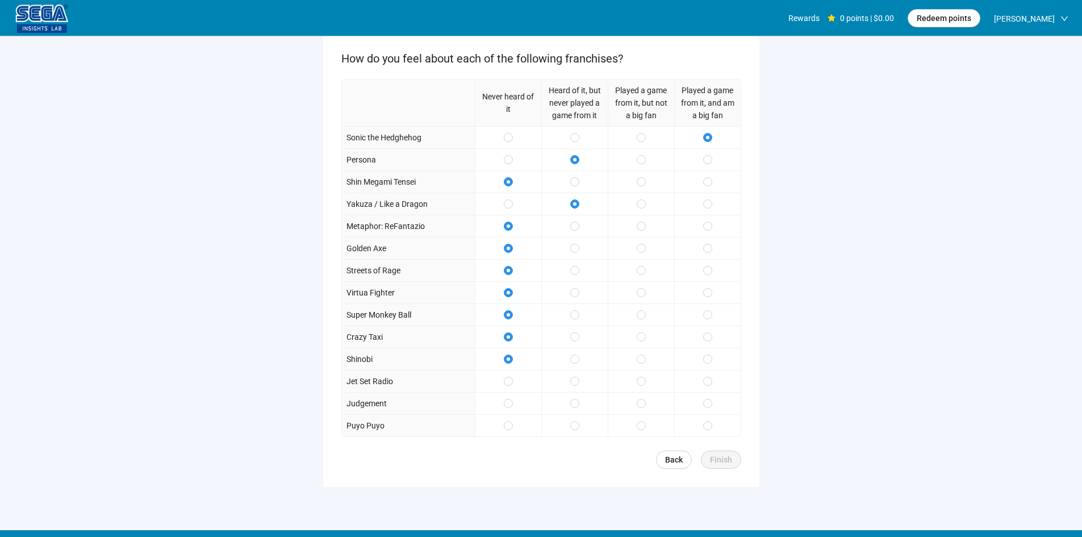
click at [788, 240] on div "Complete personal info This is the information we will use to match you with re…" at bounding box center [541, 223] width 1082 height 600
click at [641, 143] on label at bounding box center [640, 137] width 9 height 12
click at [854, 193] on div "Complete personal info This is the information we will use to match you with re…" at bounding box center [541, 223] width 1082 height 600
click at [703, 139] on span at bounding box center [707, 137] width 9 height 9
click at [209, 378] on div "Complete personal info This is the information we will use to match you with re…" at bounding box center [541, 223] width 1082 height 600
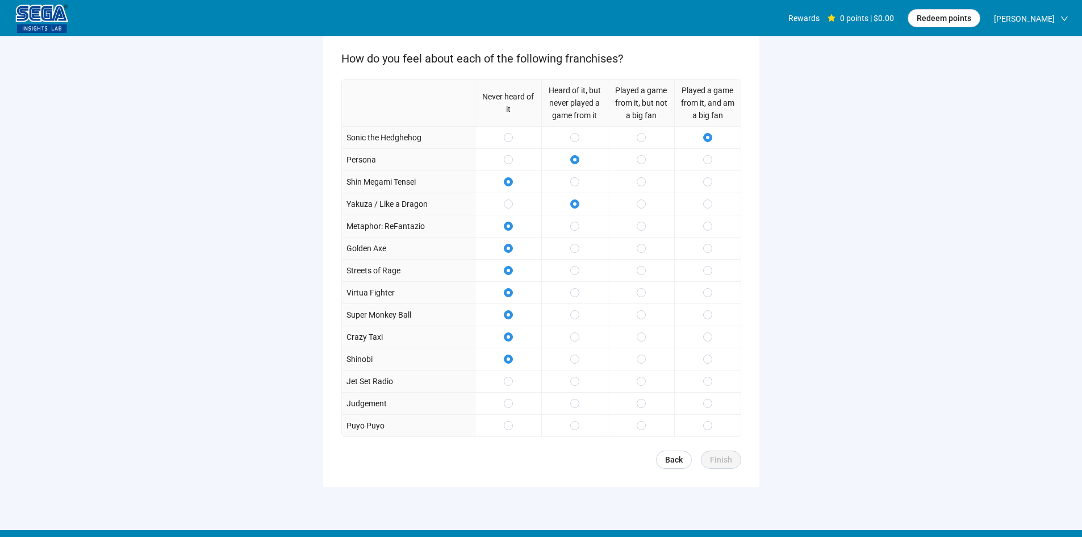
click at [206, 336] on div "Complete personal info This is the information we will use to match you with re…" at bounding box center [541, 223] width 1082 height 600
click at [214, 351] on div "Complete personal info This is the information we will use to match you with re…" at bounding box center [541, 223] width 1082 height 600
click at [722, 459] on span "Finish" at bounding box center [721, 459] width 22 height 12
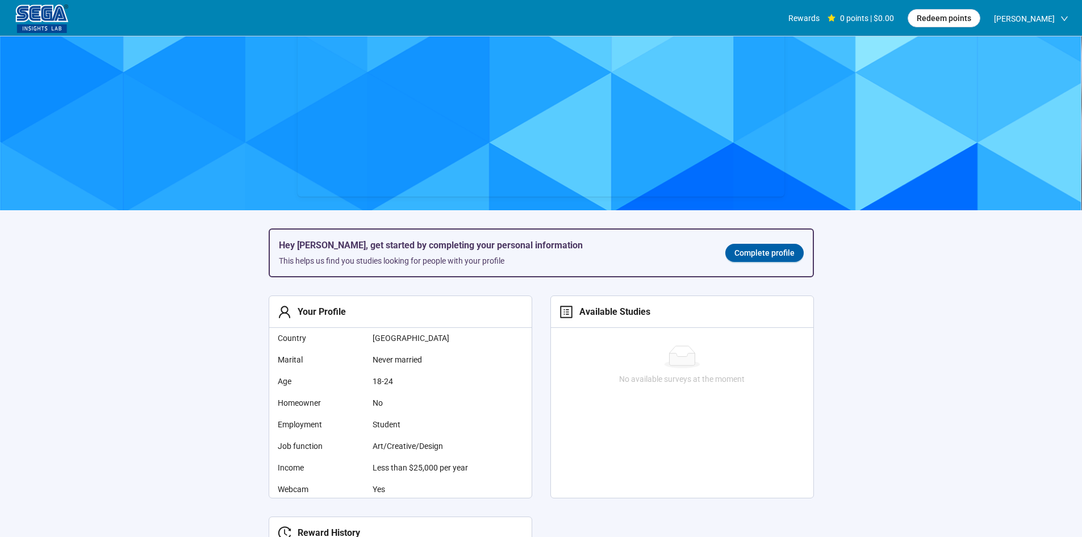
scroll to position [341, 0]
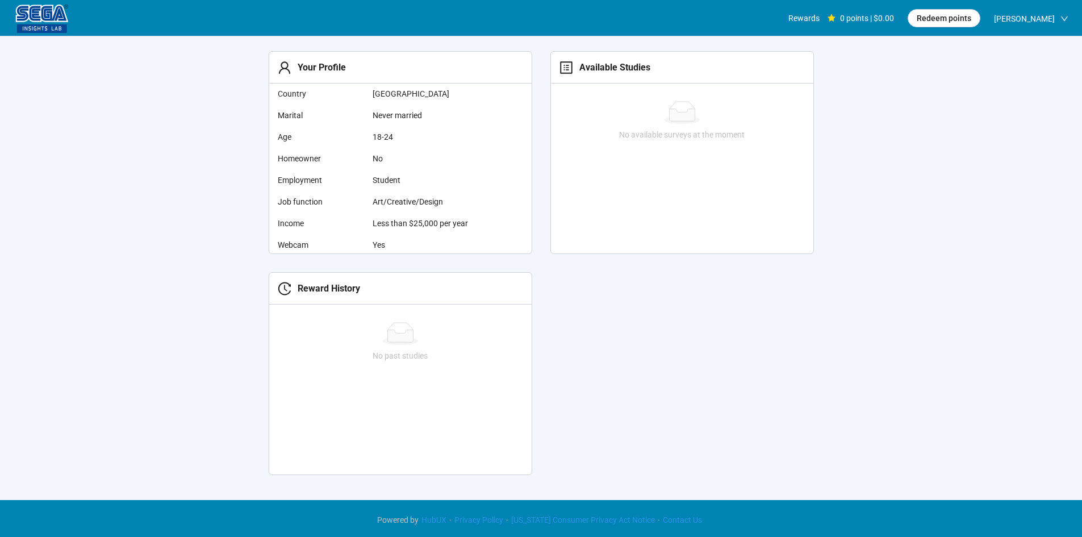
click at [192, 258] on section "Hey [PERSON_NAME], get started by completing your personal information This hel…" at bounding box center [541, 94] width 1082 height 797
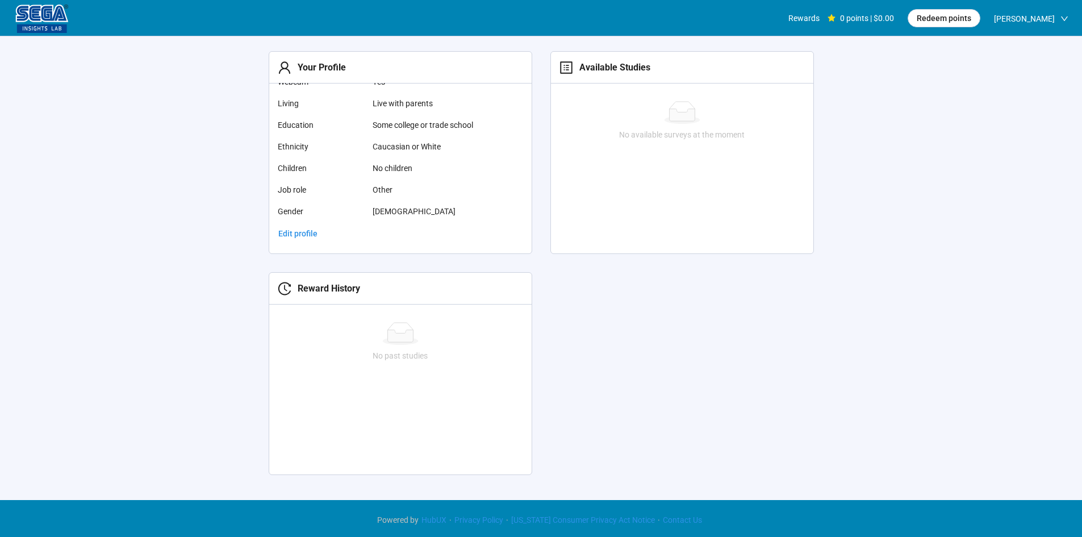
scroll to position [164, 0]
click at [225, 201] on section "Hey [PERSON_NAME], get started by completing your personal information This hel…" at bounding box center [541, 94] width 1082 height 797
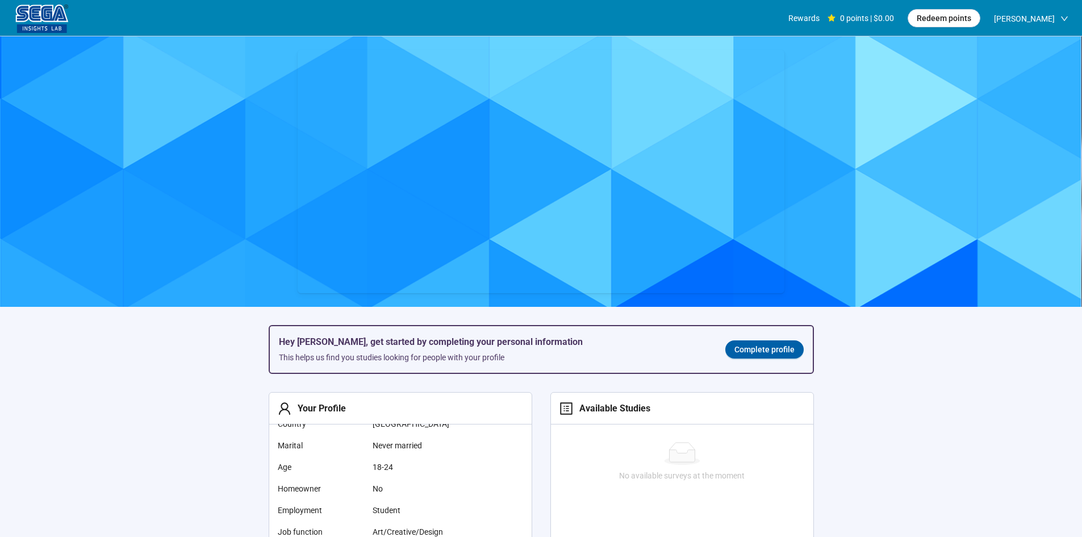
scroll to position [0, 0]
click at [47, 23] on img at bounding box center [42, 19] width 57 height 28
click at [1010, 13] on span "[PERSON_NAME]" at bounding box center [1024, 19] width 61 height 36
click at [934, 22] on span "Redeem points" at bounding box center [943, 18] width 55 height 12
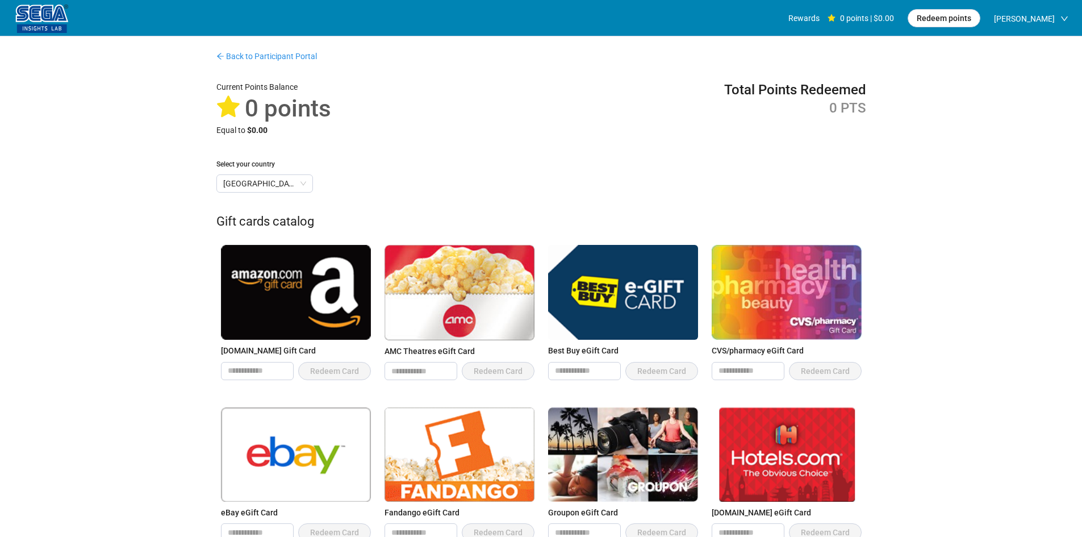
drag, startPoint x: 109, startPoint y: 164, endPoint x: 111, endPoint y: 194, distance: 30.1
click at [261, 364] on input "number" at bounding box center [257, 370] width 72 height 17
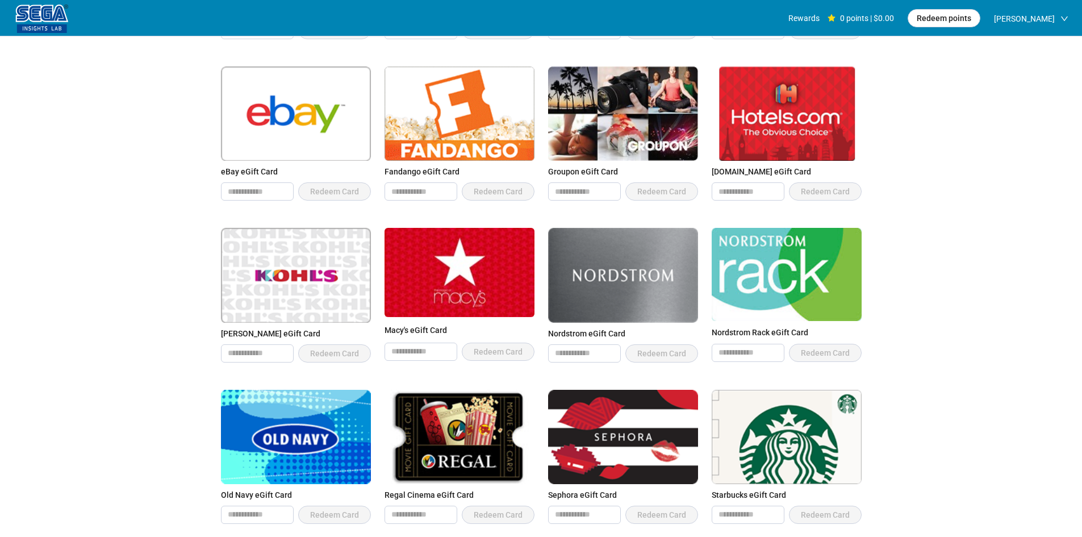
click at [91, 250] on div "Back to Participant Portal Current Points Balance 0 points Equal to $0.00 Total…" at bounding box center [541, 298] width 1082 height 1205
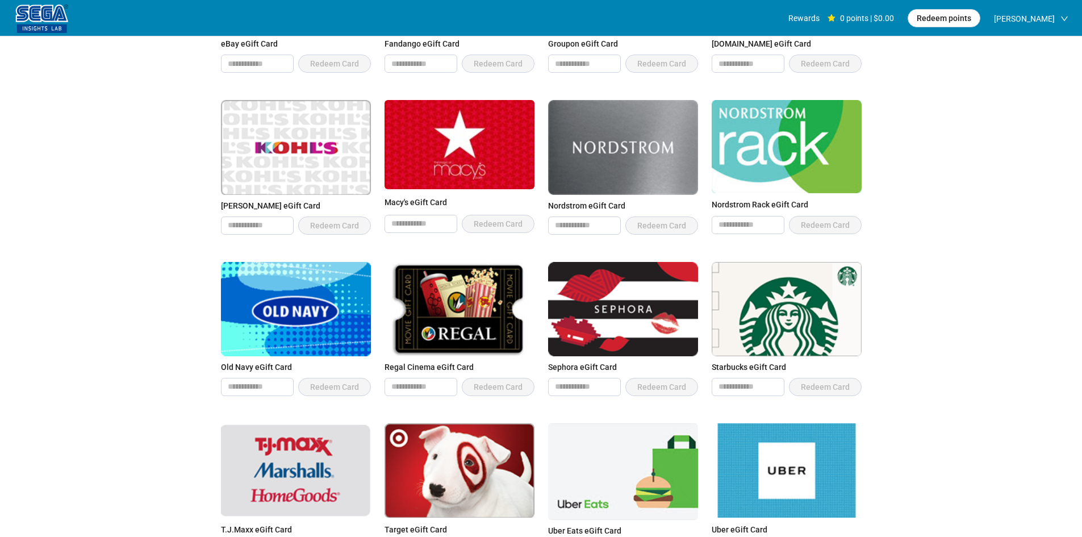
scroll to position [713, 0]
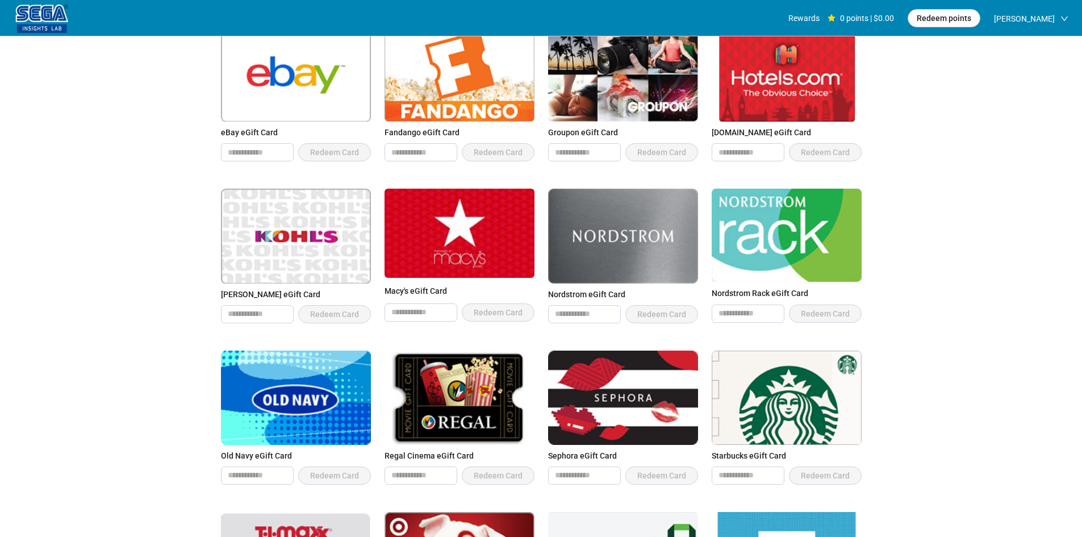
scroll to position [372, 0]
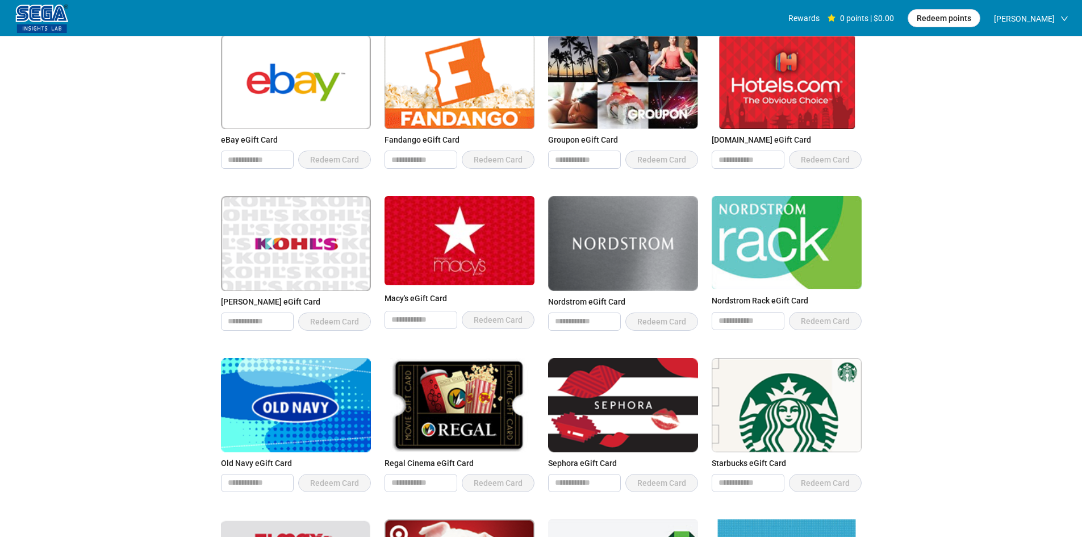
click at [109, 244] on div "Back to Participant Portal Current Points Balance 0 points Equal to $0.00 Total…" at bounding box center [541, 266] width 1082 height 1205
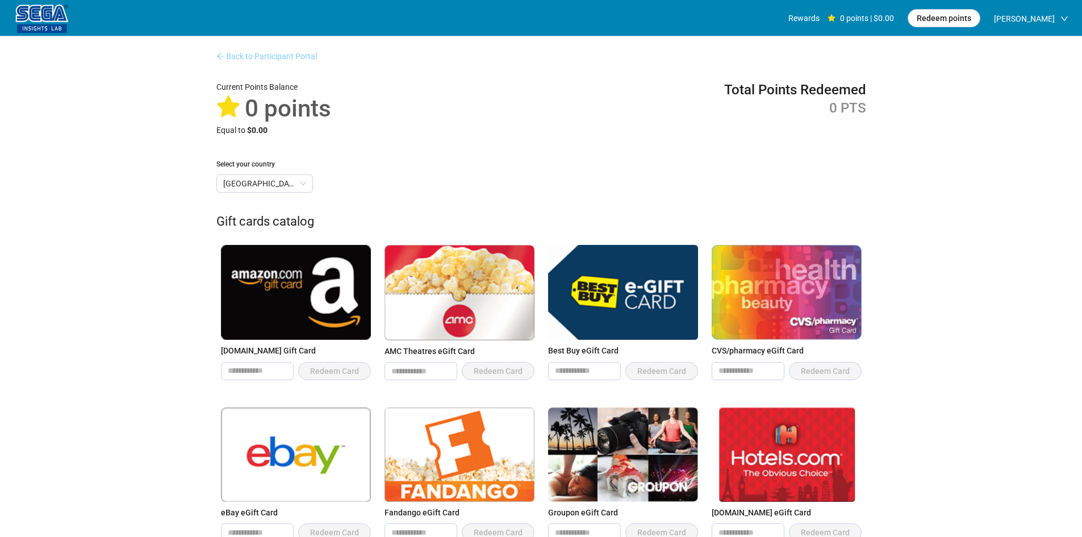
click at [255, 57] on link "Back to Participant Portal" at bounding box center [266, 56] width 100 height 9
